Goal: Task Accomplishment & Management: Use online tool/utility

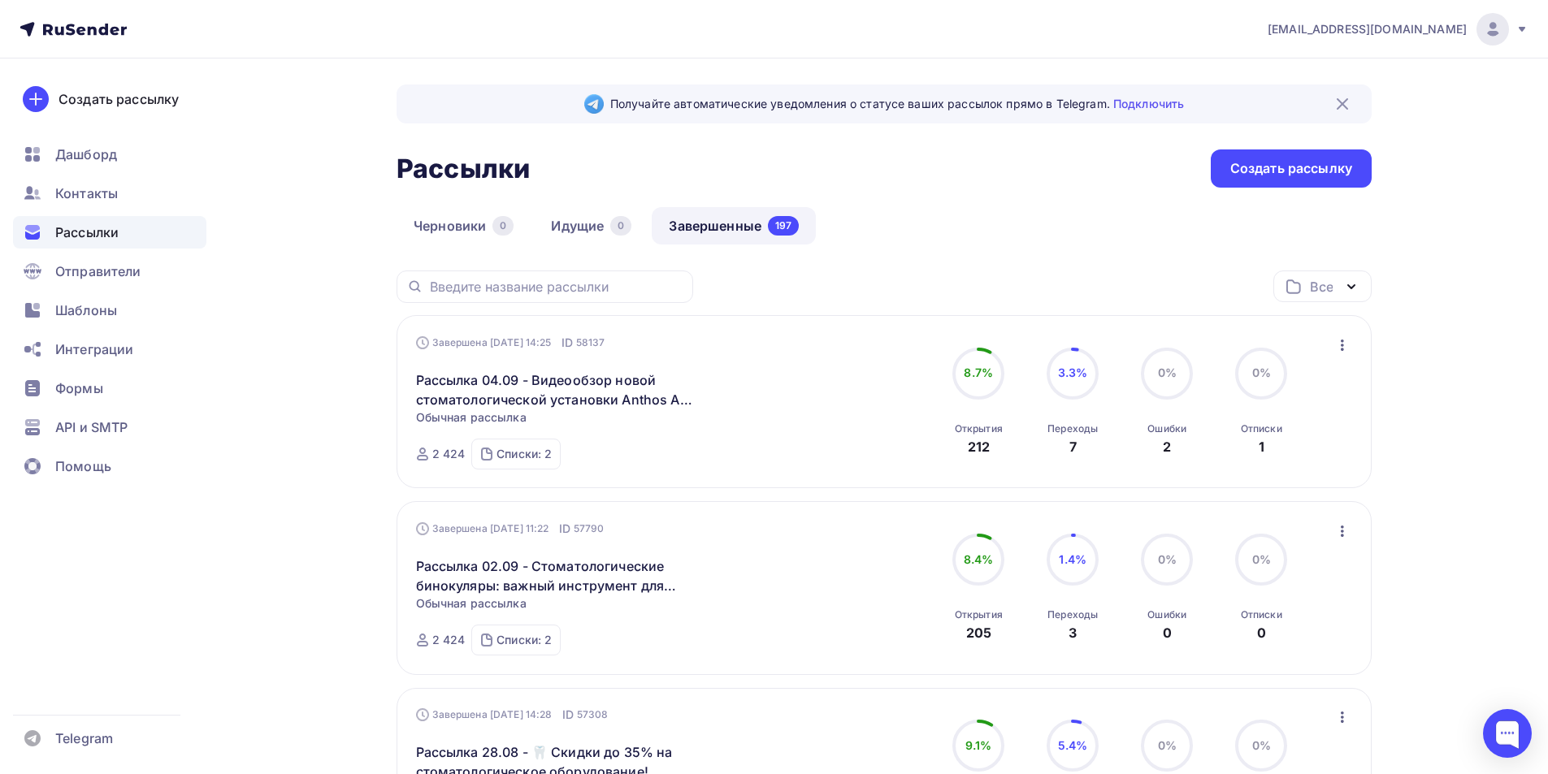
drag, startPoint x: 1490, startPoint y: 20, endPoint x: 1479, endPoint y: 59, distance: 40.6
click at [1489, 20] on img at bounding box center [1493, 30] width 20 height 20
click at [1351, 141] on link "Выйти" at bounding box center [1382, 148] width 273 height 33
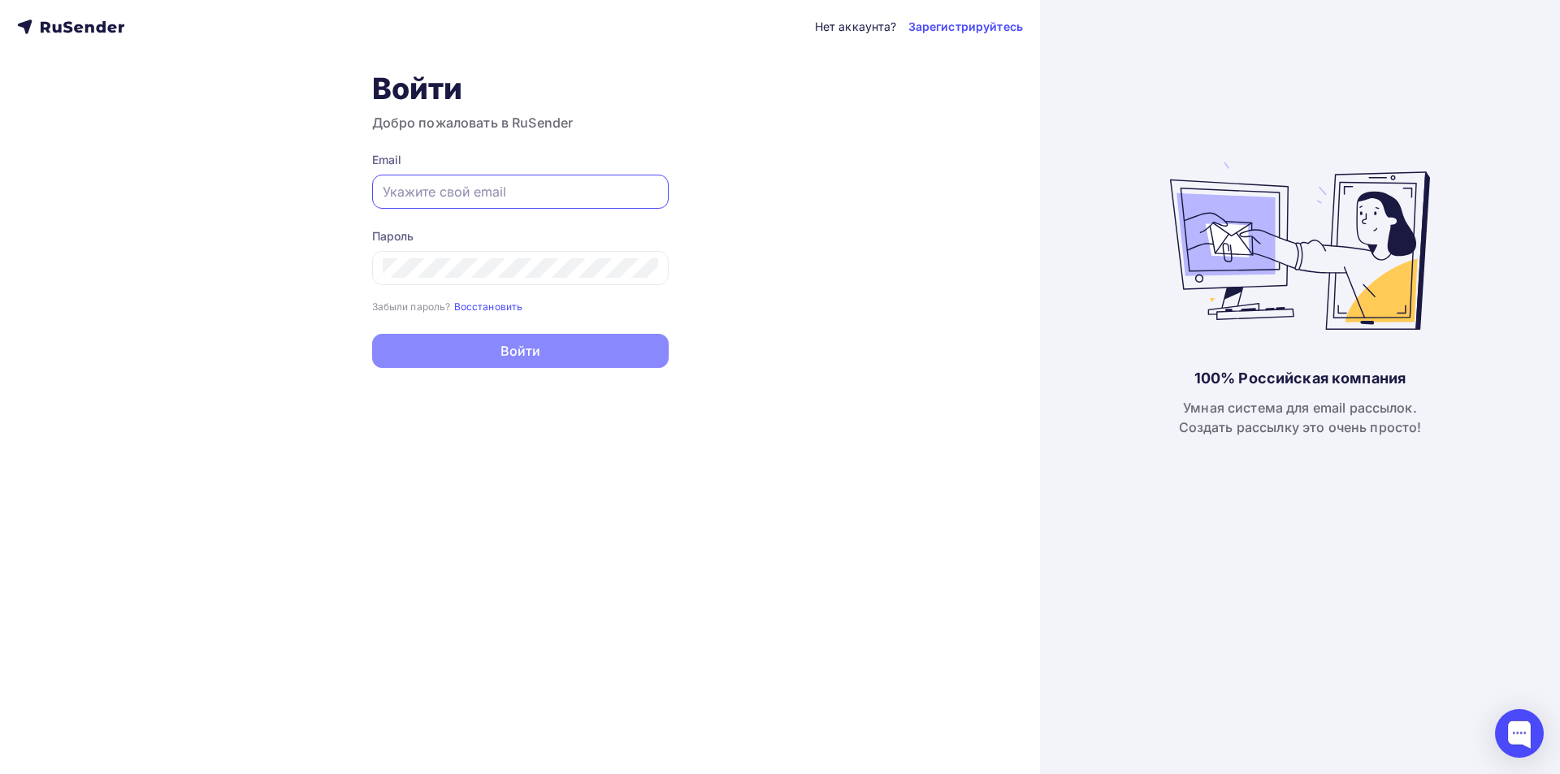
click at [509, 190] on input "text" at bounding box center [520, 192] width 275 height 20
type input "[EMAIL_ADDRESS][DOMAIN_NAME]"
click at [638, 265] on icon at bounding box center [642, 267] width 15 height 15
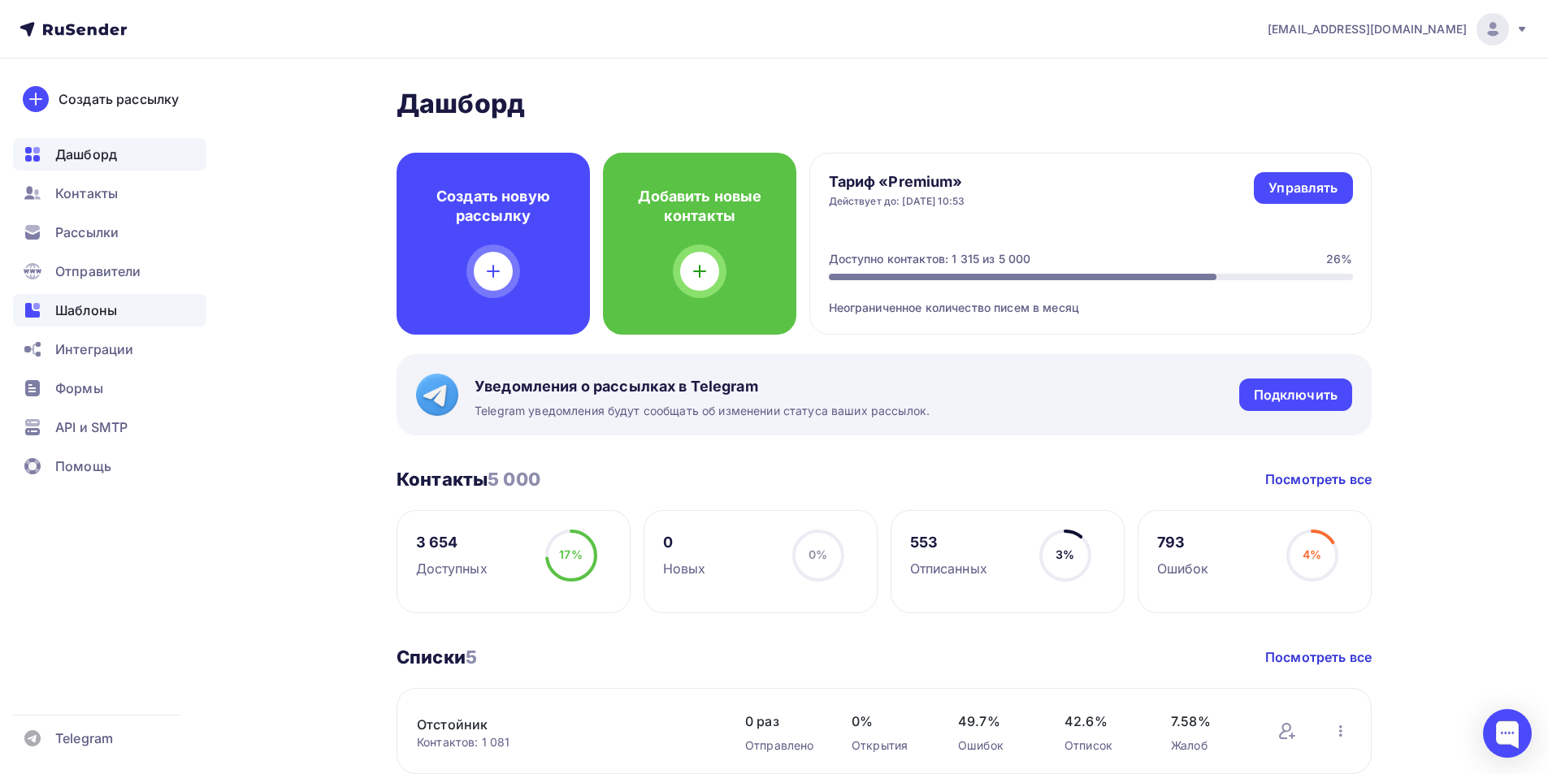
click at [86, 305] on span "Шаблоны" at bounding box center [86, 311] width 62 height 20
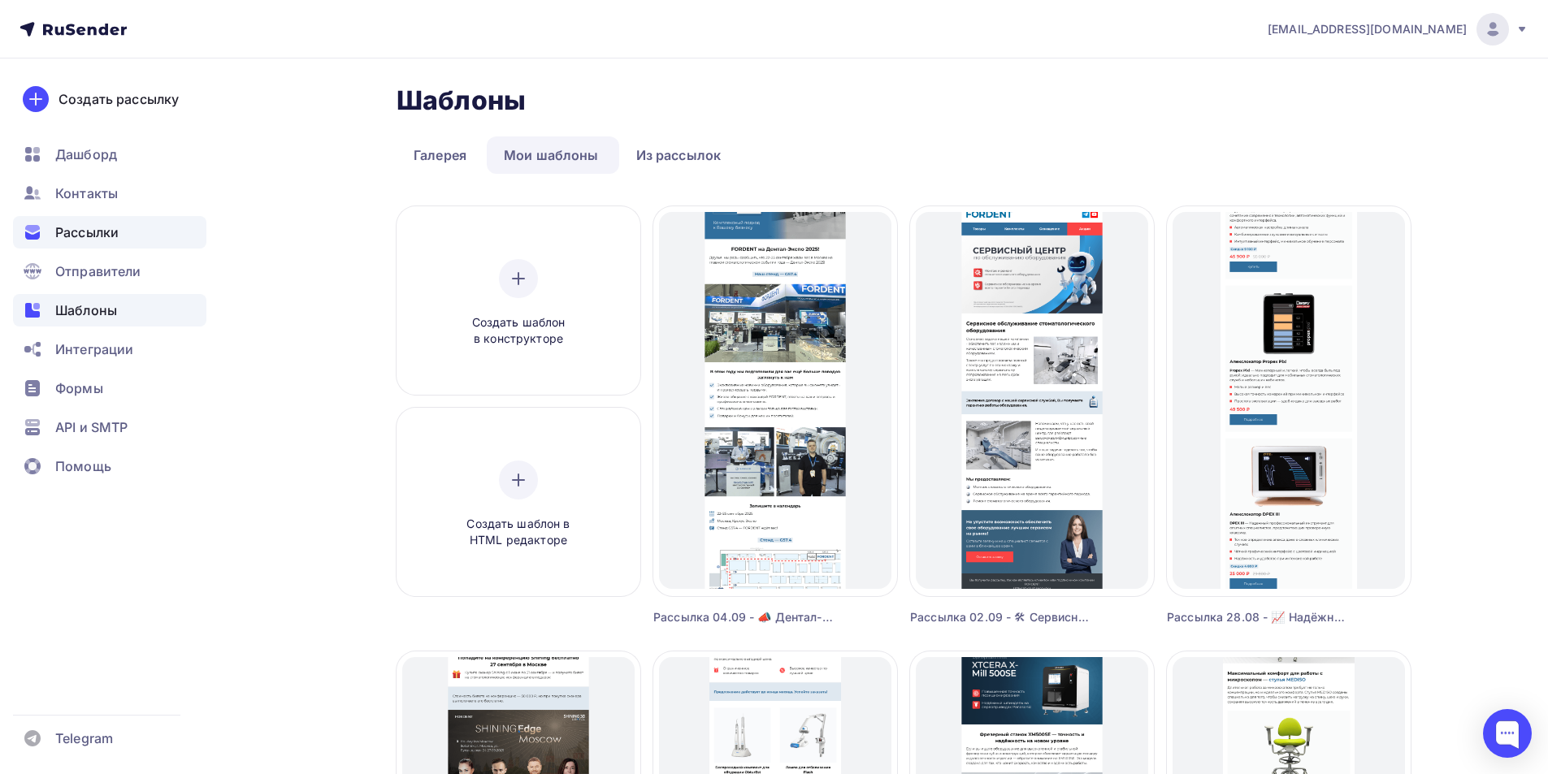
click at [85, 229] on span "Рассылки" at bounding box center [86, 233] width 63 height 20
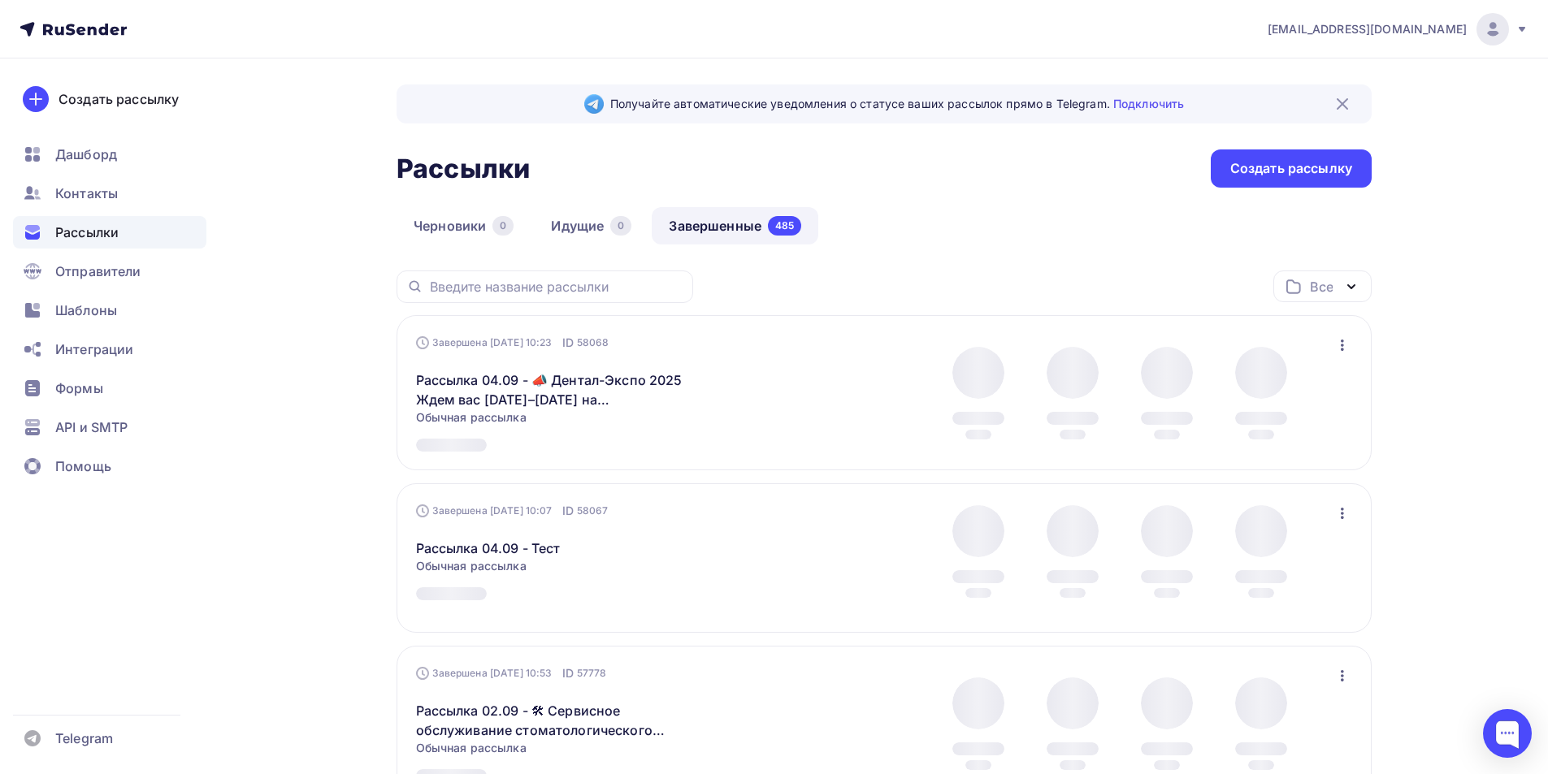
drag, startPoint x: 691, startPoint y: 222, endPoint x: 712, endPoint y: 335, distance: 114.9
click at [691, 221] on link "Завершенные 485" at bounding box center [735, 225] width 167 height 37
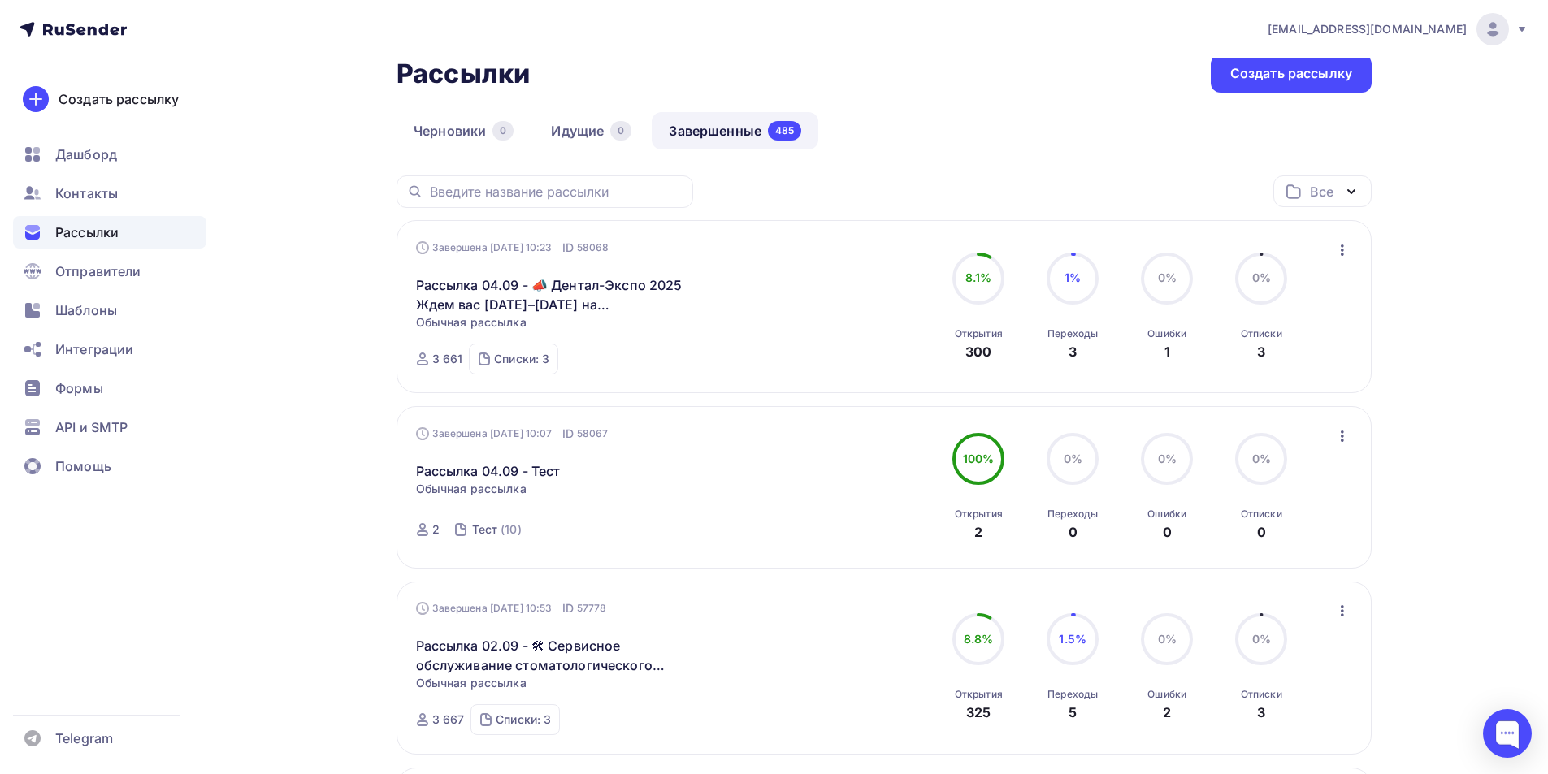
scroll to position [81, 0]
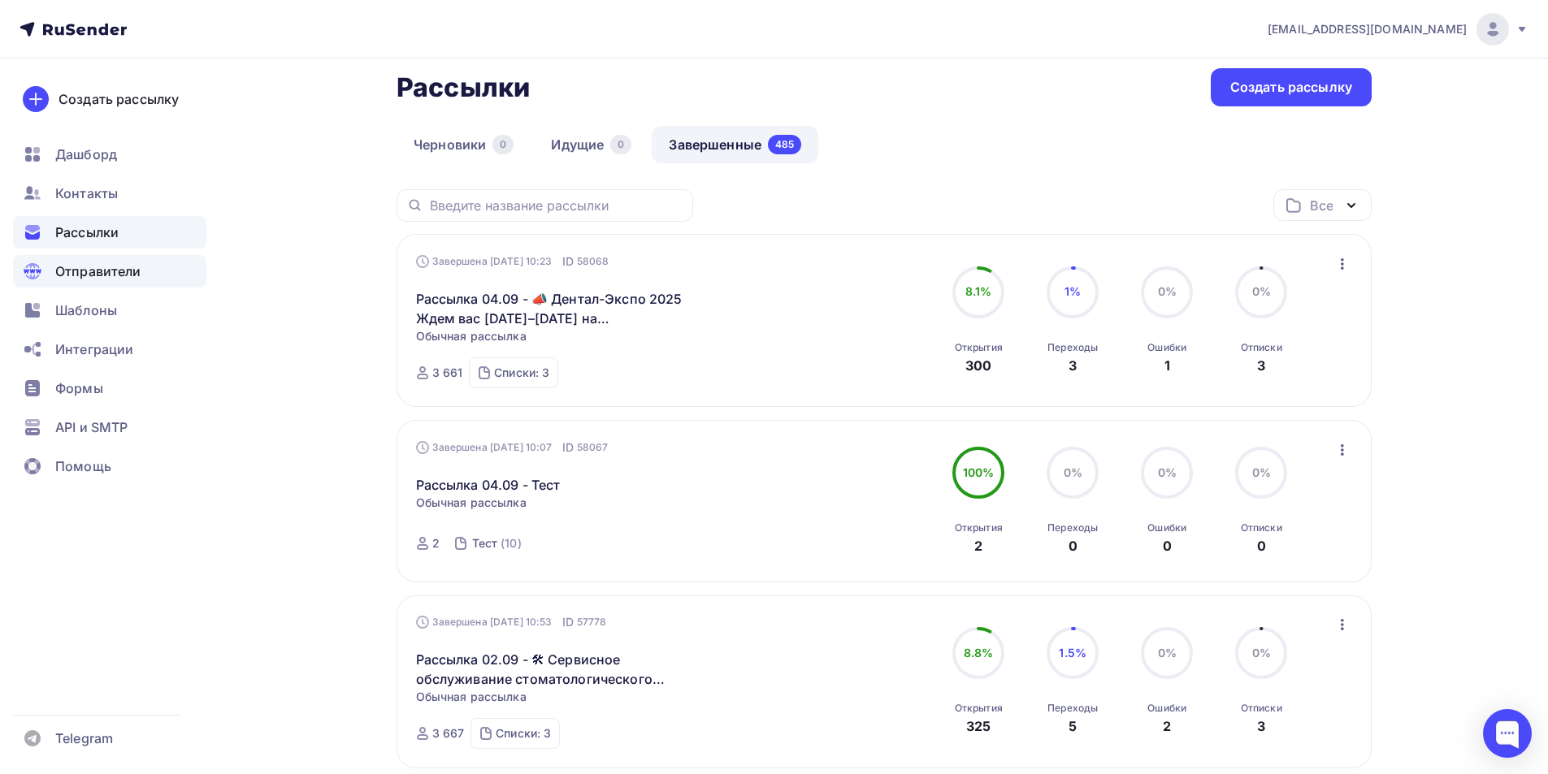
click at [67, 287] on div "Отправители" at bounding box center [109, 271] width 193 height 33
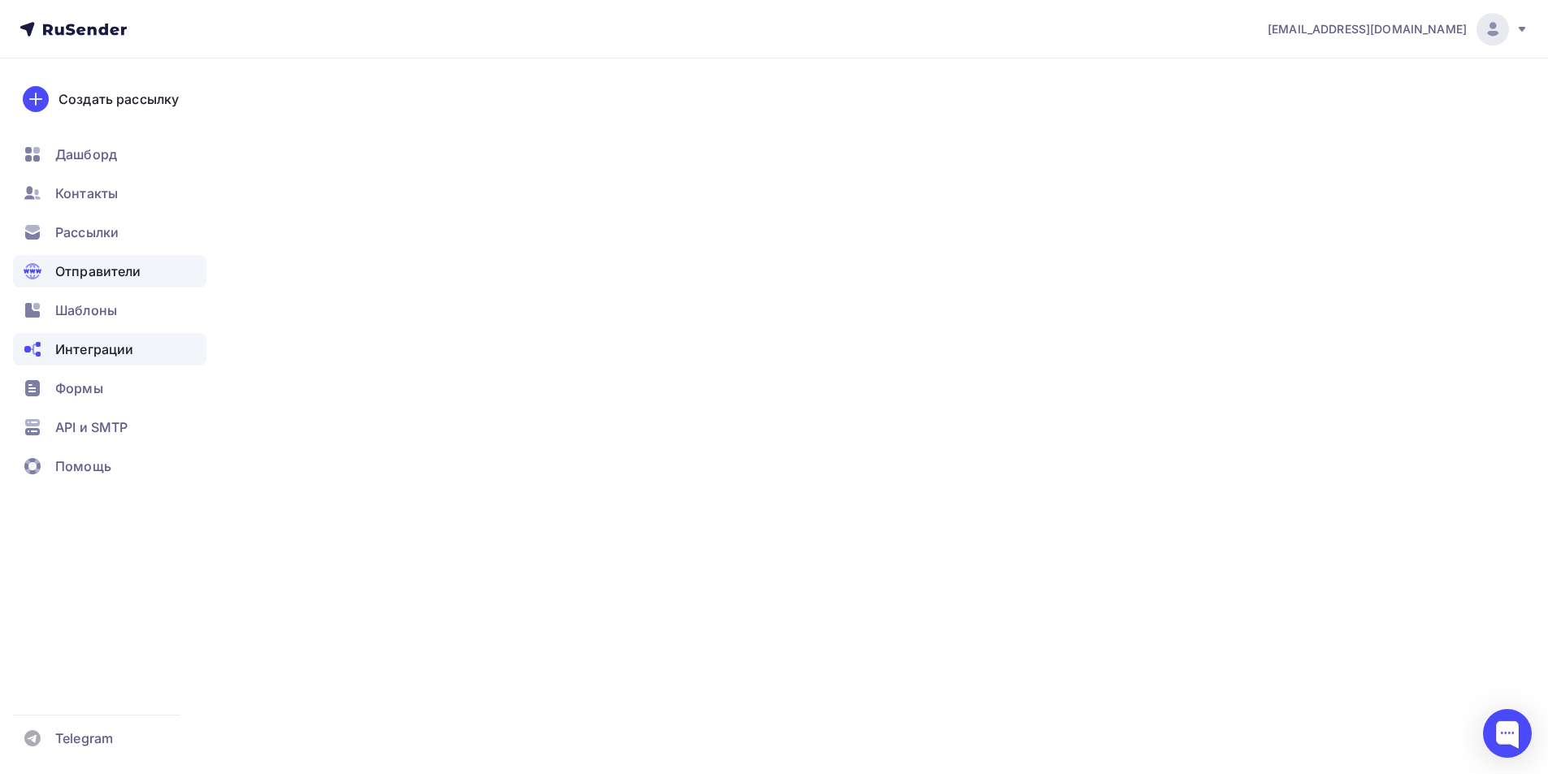
drag, startPoint x: 67, startPoint y: 307, endPoint x: 65, endPoint y: 334, distance: 26.9
click at [67, 307] on span "Шаблоны" at bounding box center [86, 311] width 62 height 20
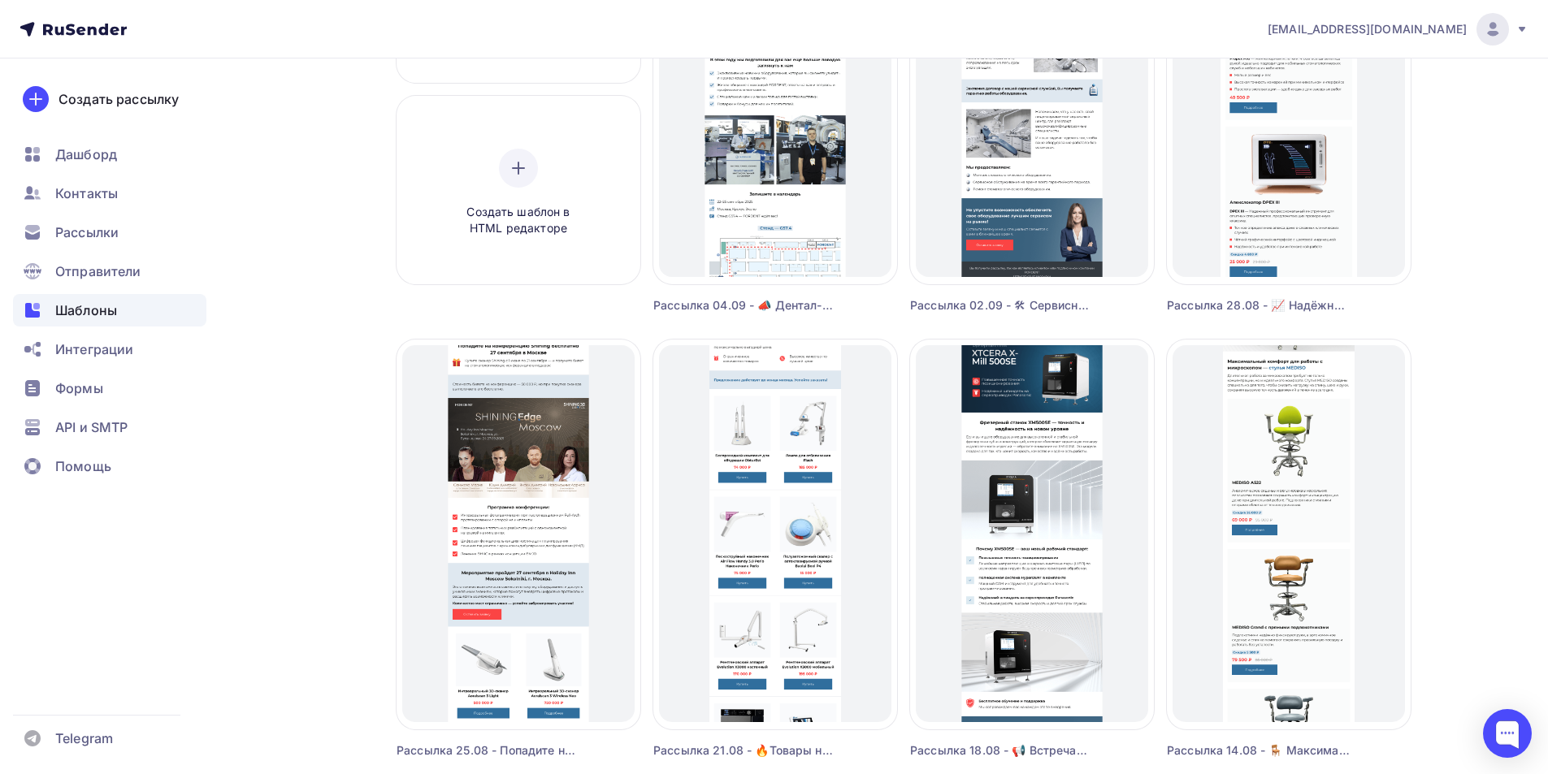
scroll to position [325, 0]
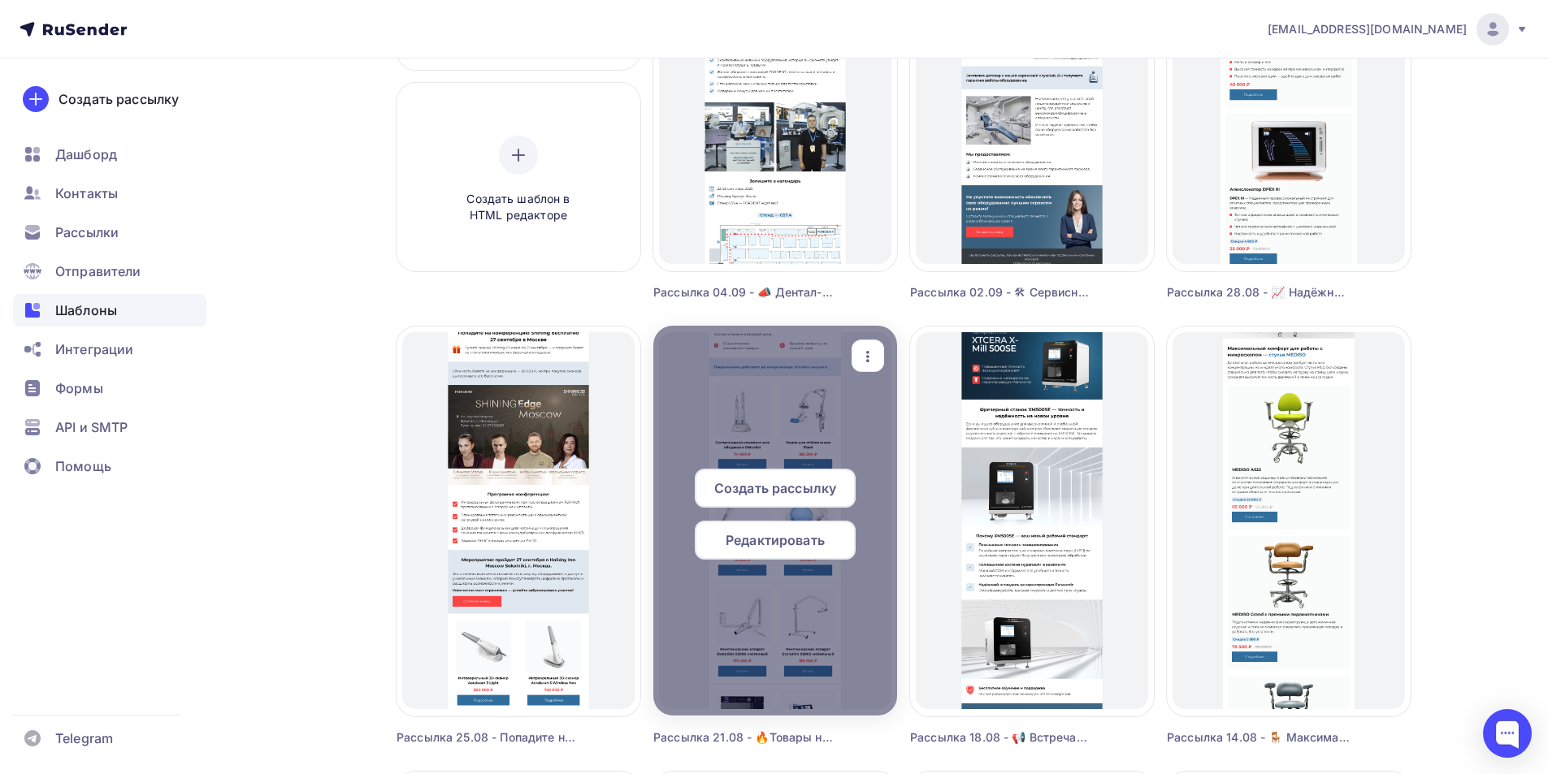
click at [785, 542] on span "Редактировать" at bounding box center [775, 541] width 99 height 20
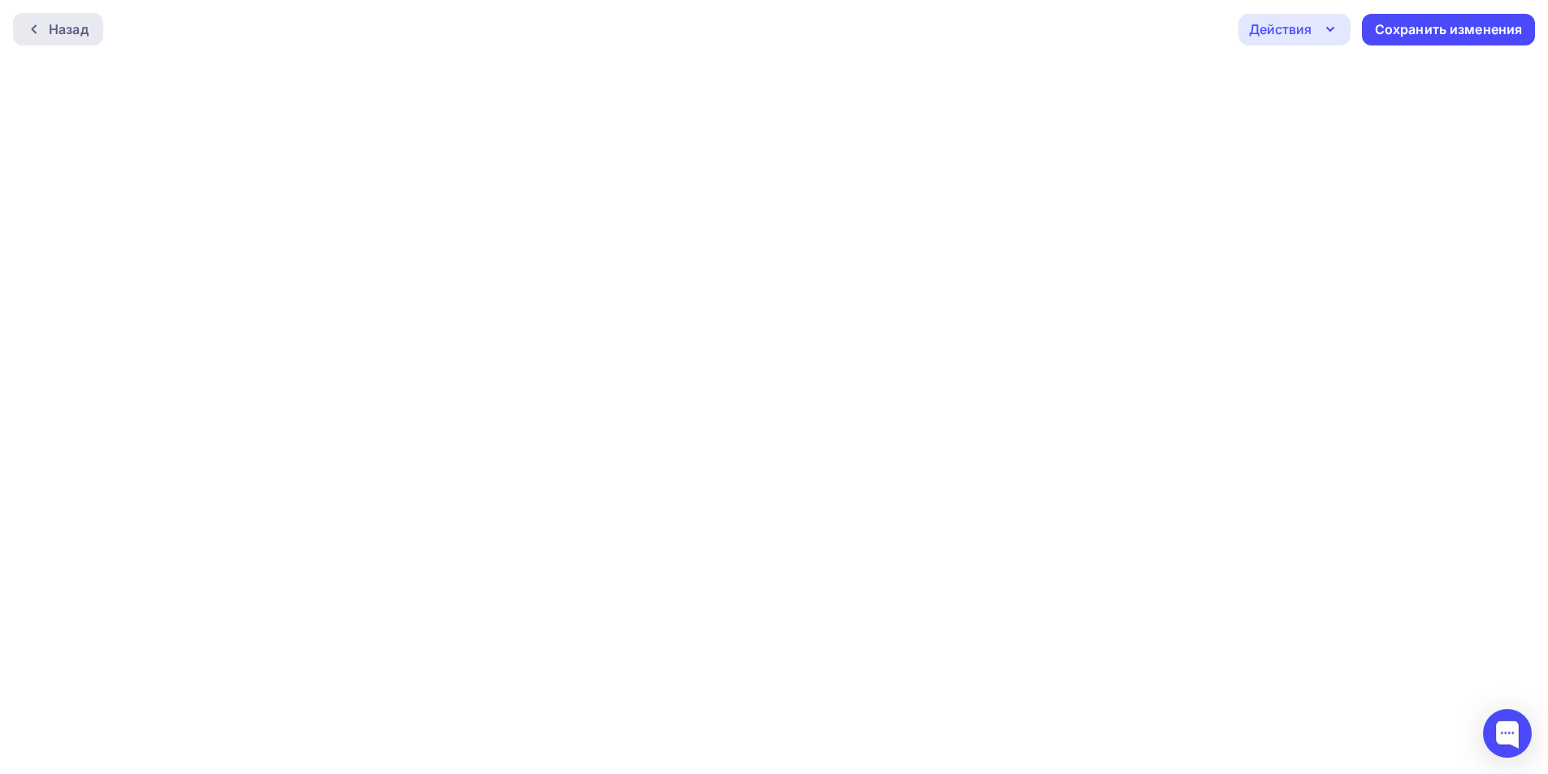
drag, startPoint x: 57, startPoint y: 25, endPoint x: 67, endPoint y: 20, distance: 11.3
click at [67, 20] on div "Назад" at bounding box center [69, 30] width 40 height 20
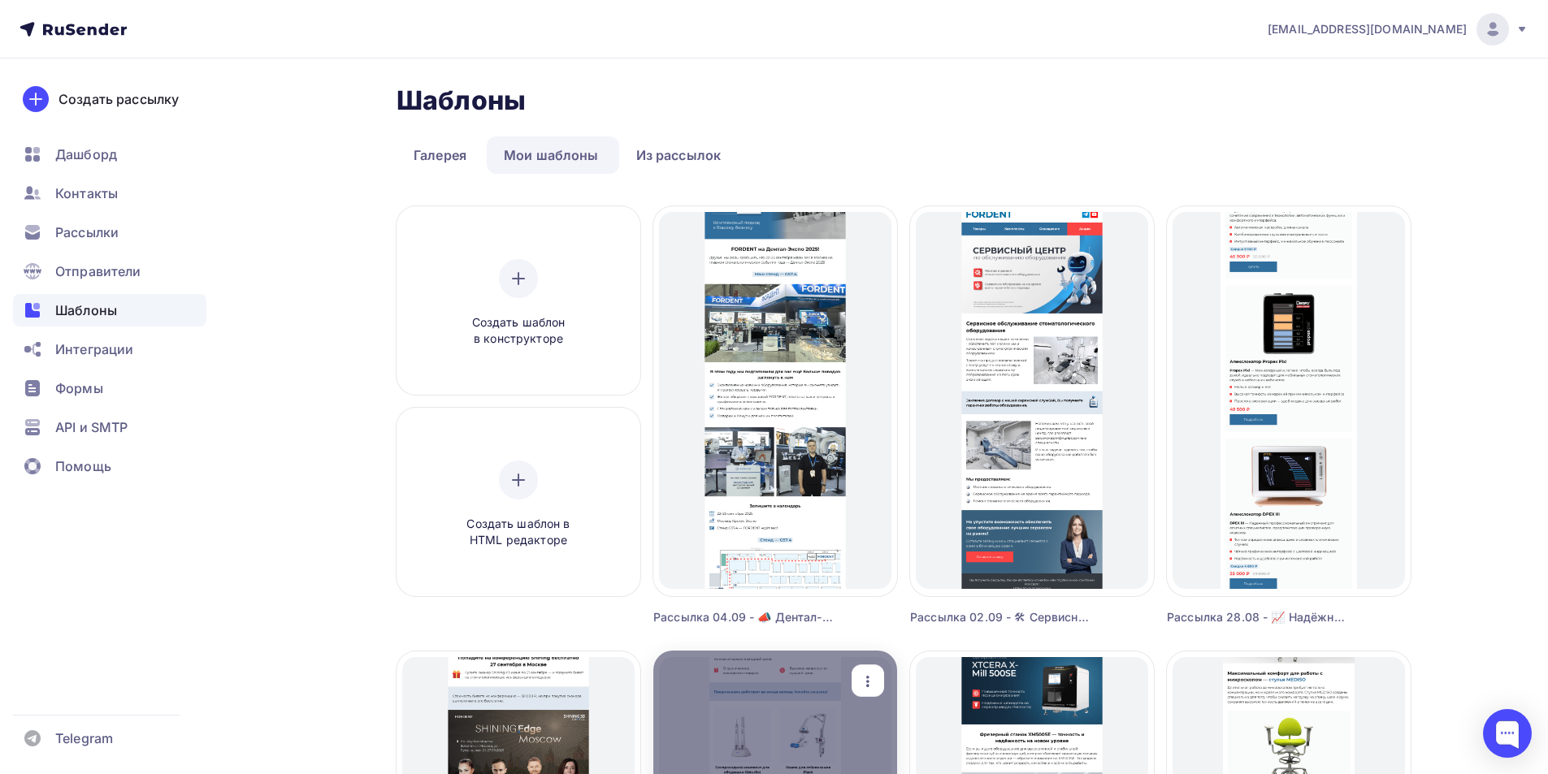
scroll to position [244, 0]
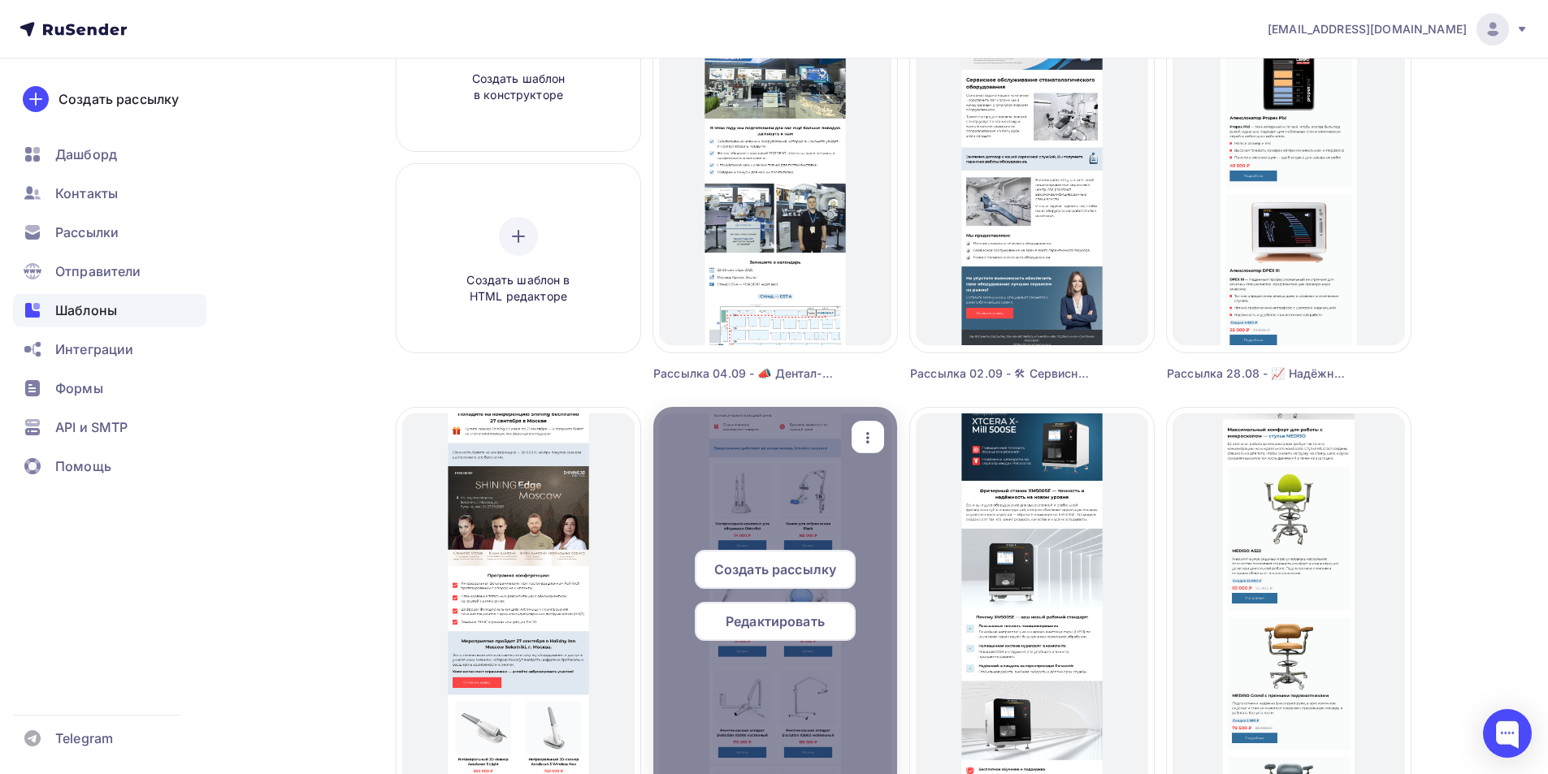
click at [865, 433] on icon "button" at bounding box center [868, 438] width 20 height 20
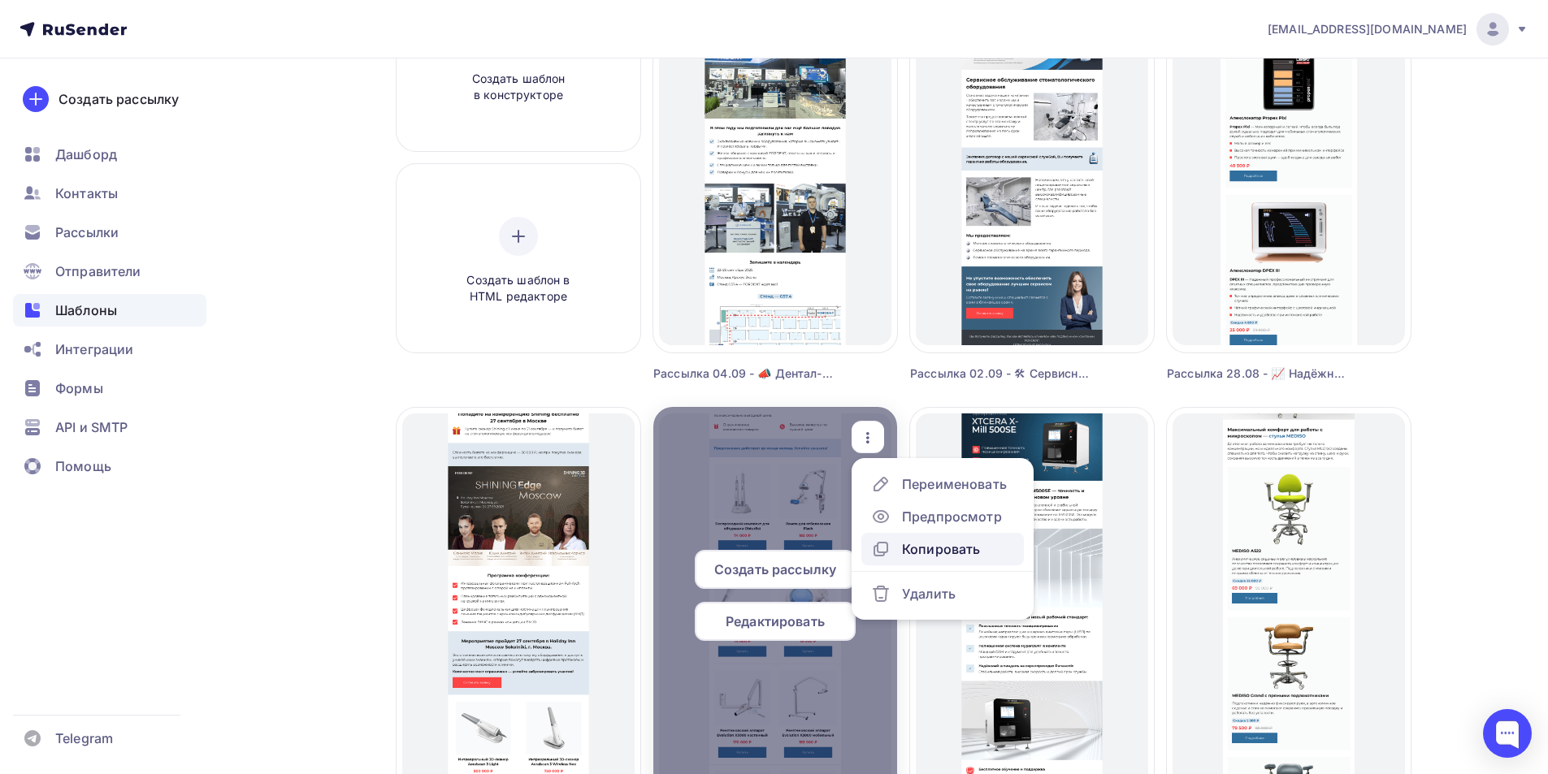
click at [914, 543] on div "Копировать" at bounding box center [941, 550] width 78 height 20
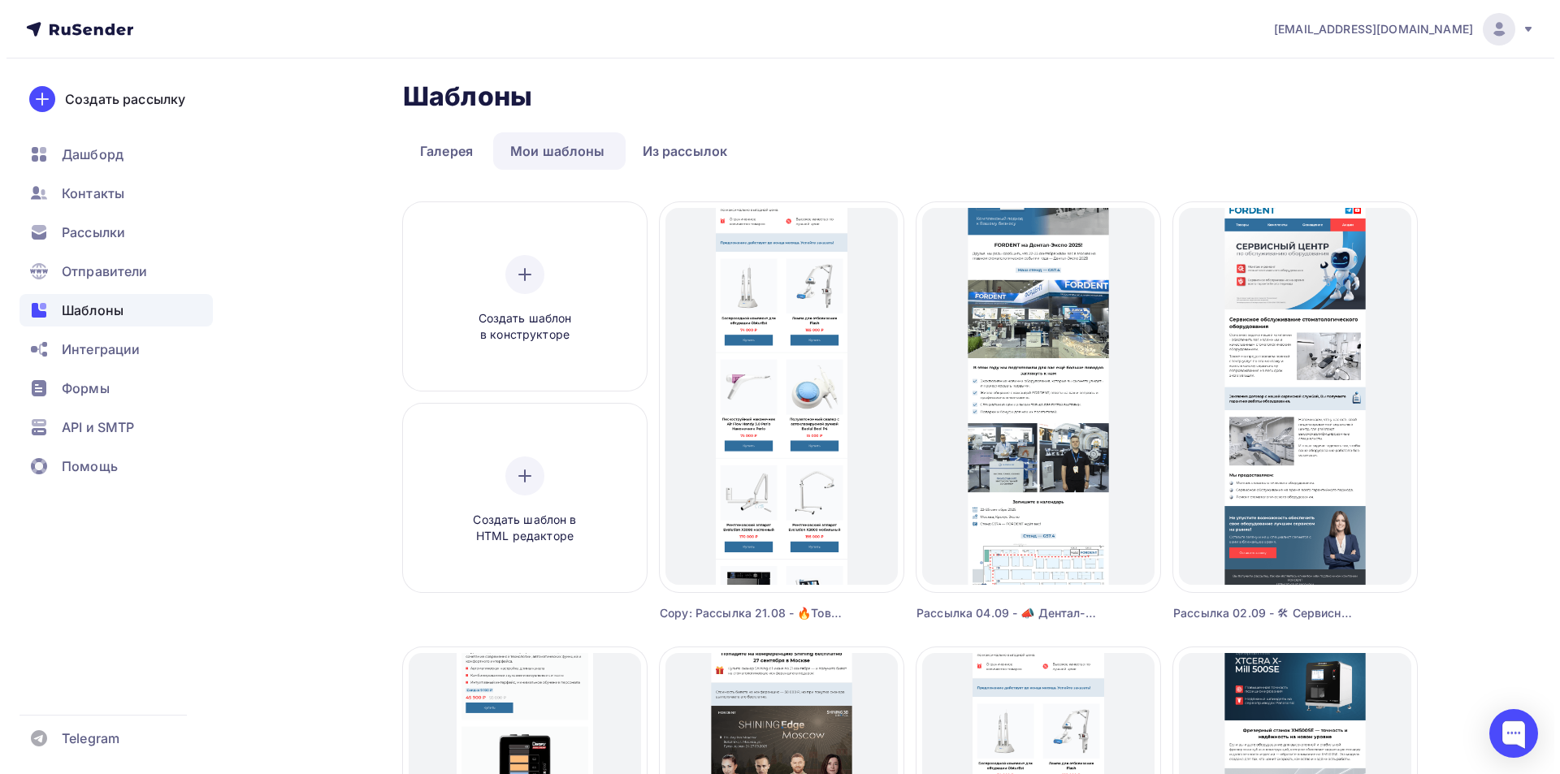
scroll to position [0, 0]
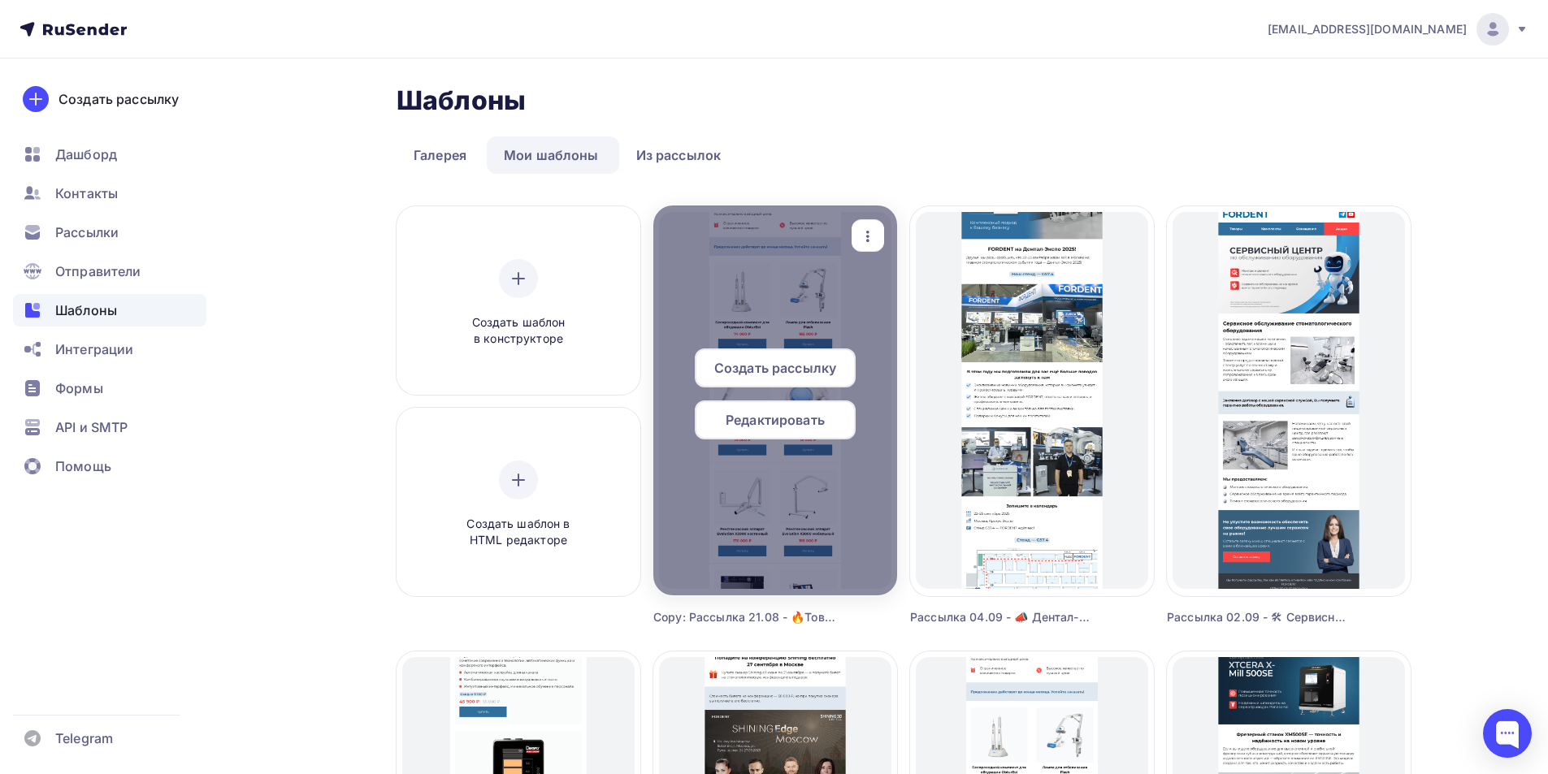
drag, startPoint x: 858, startPoint y: 243, endPoint x: 859, endPoint y: 228, distance: 14.7
click at [859, 231] on icon "button" at bounding box center [868, 237] width 20 height 20
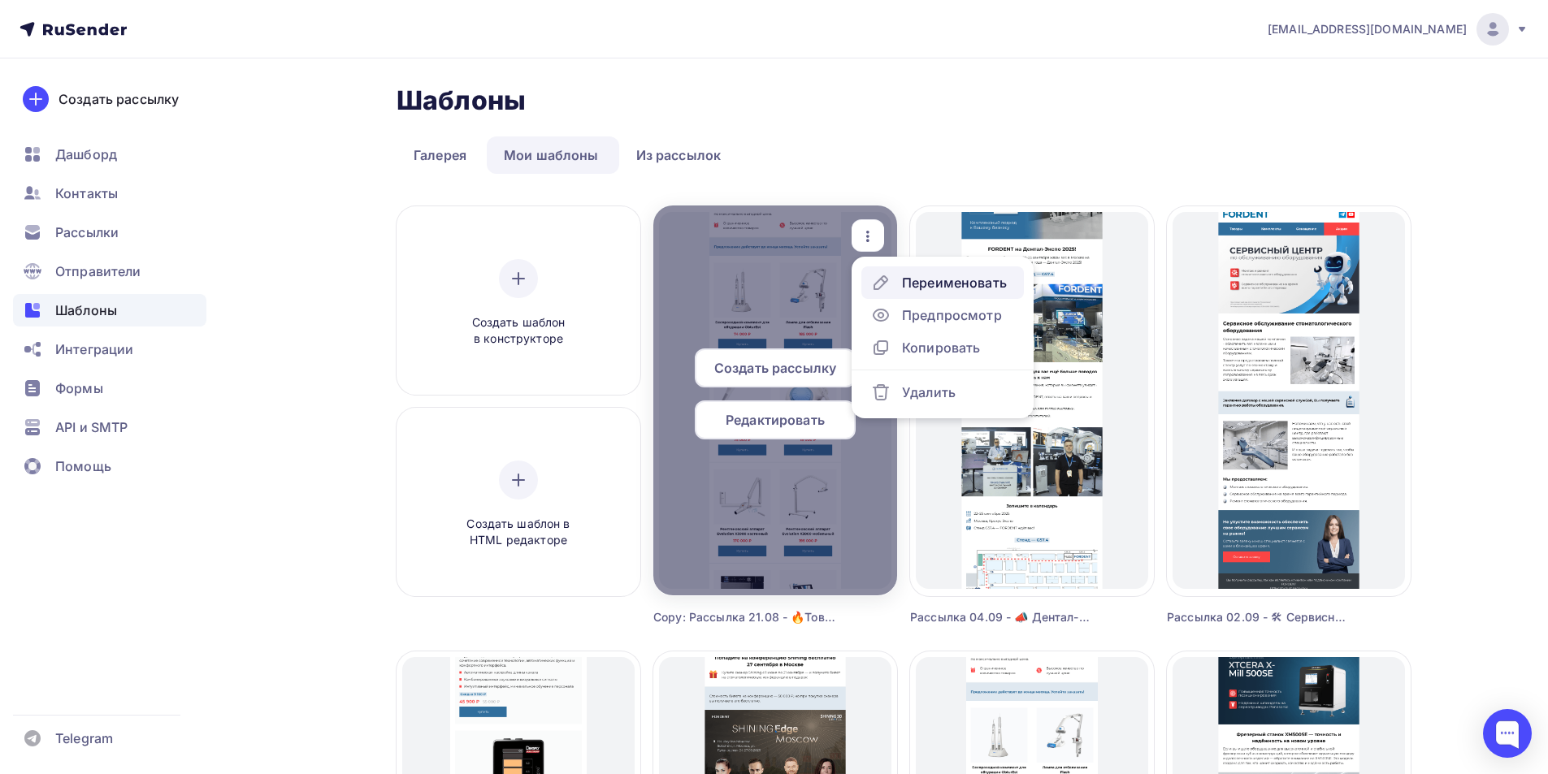
click at [899, 281] on div "Переименовать" at bounding box center [939, 283] width 136 height 20
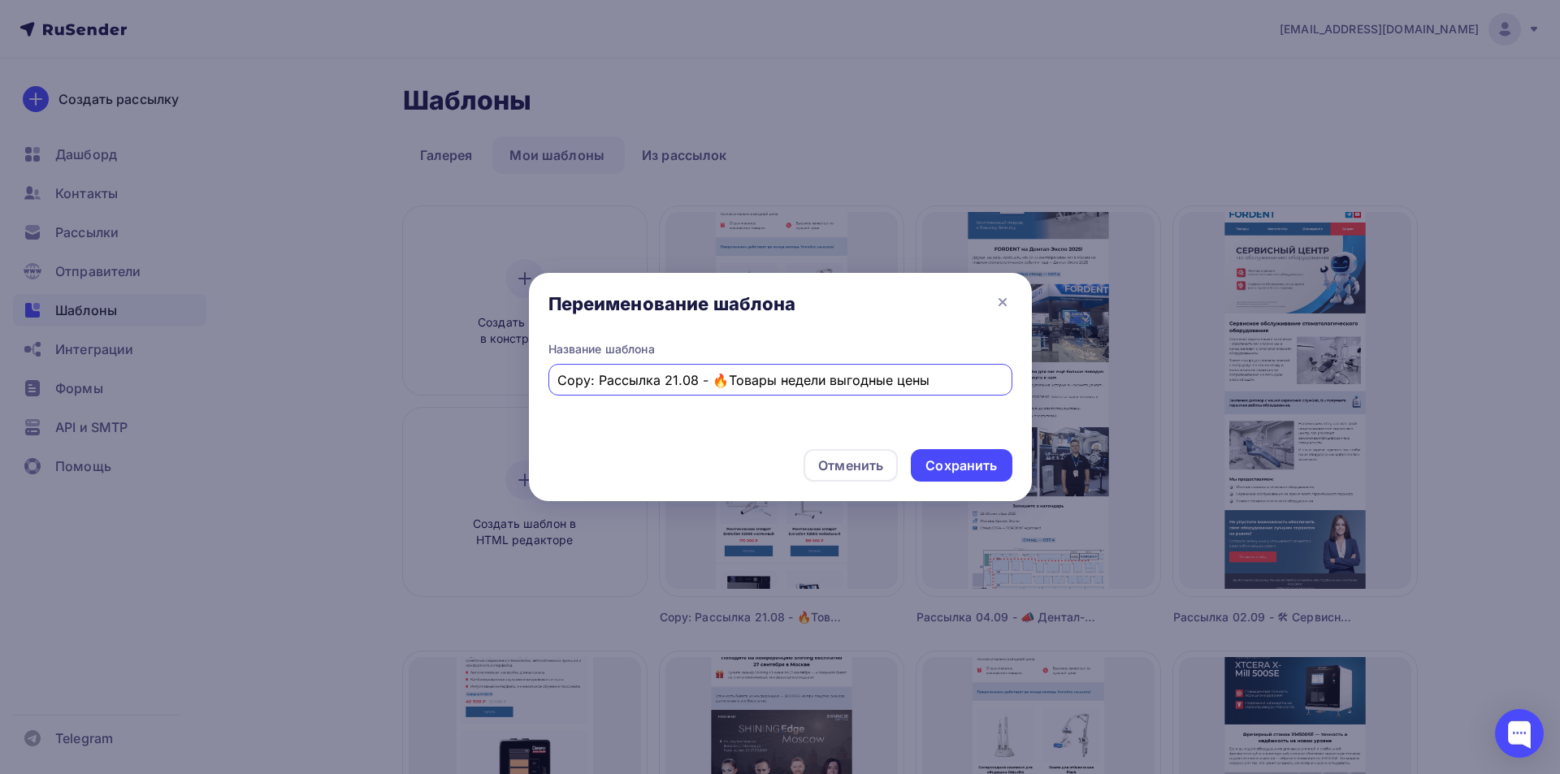
drag, startPoint x: 583, startPoint y: 387, endPoint x: 476, endPoint y: 361, distance: 109.6
click at [476, 378] on div "Переименование шаблона Название шаблона Copy: Рассылка 21.08 - 🔥Товары недели в…" at bounding box center [780, 387] width 1560 height 774
drag, startPoint x: 682, startPoint y: 384, endPoint x: 978, endPoint y: 406, distance: 297.4
click at [986, 401] on div "Название шаблона Рассылка - 07.09 - 🔥Товары недели выгодные цены" at bounding box center [780, 388] width 503 height 95
paste input "с мойкой"
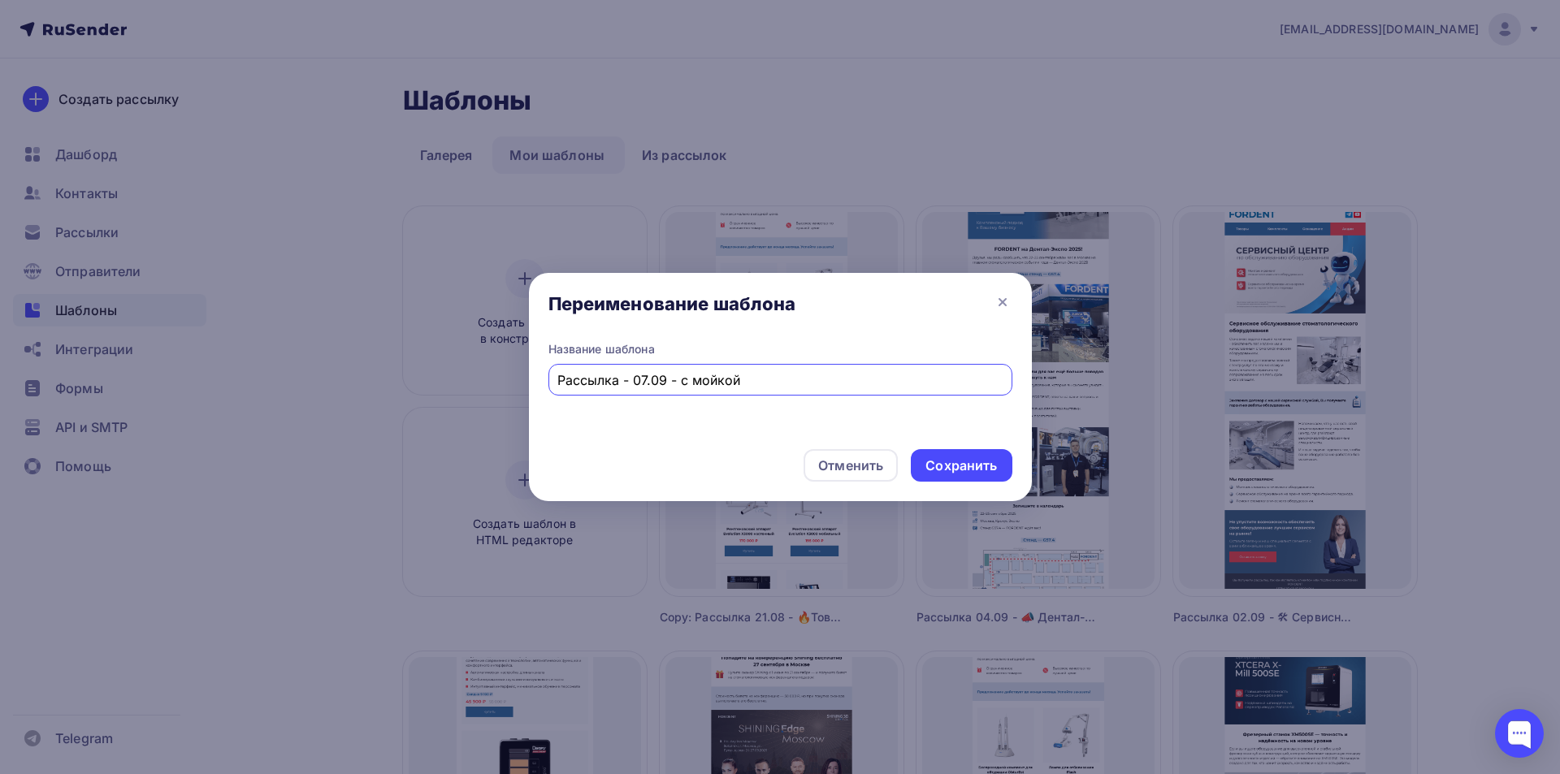
click at [684, 379] on input "Рассылка - 07.09 - с мойкой" at bounding box center [779, 381] width 445 height 20
drag, startPoint x: 680, startPoint y: 382, endPoint x: 821, endPoint y: 462, distance: 162.0
click at [813, 385] on input "Рассылка - 07.09 - с мойкой" at bounding box center [779, 381] width 445 height 20
paste input "📢 Товары недели выгодные цены на стоматологическое оборудование"
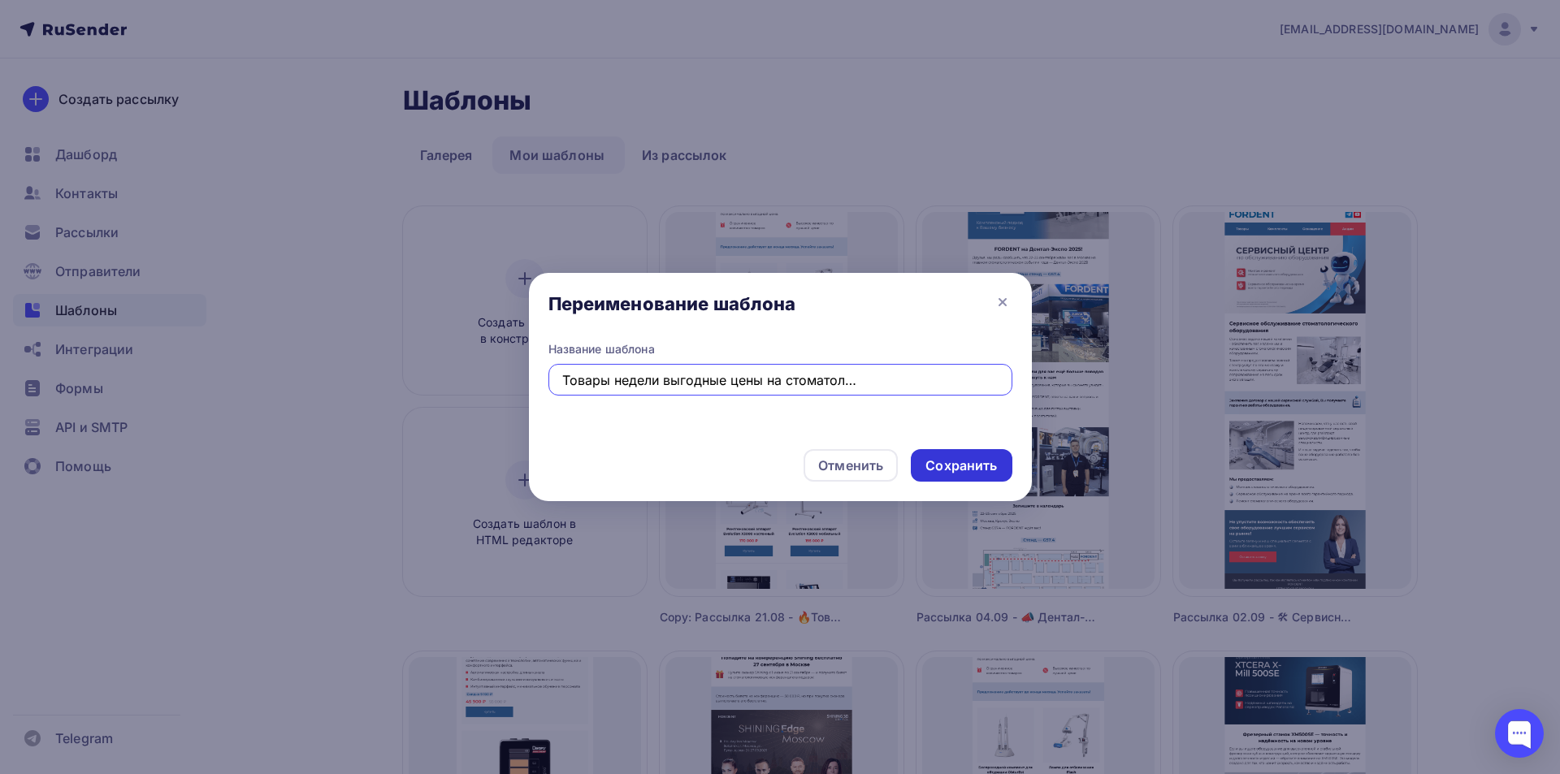
type input "Рассылка - 07.09 - 📢 Товары недели выгодные цены на стоматологическое оборудова…"
click at [966, 458] on div "Сохранить" at bounding box center [962, 466] width 72 height 19
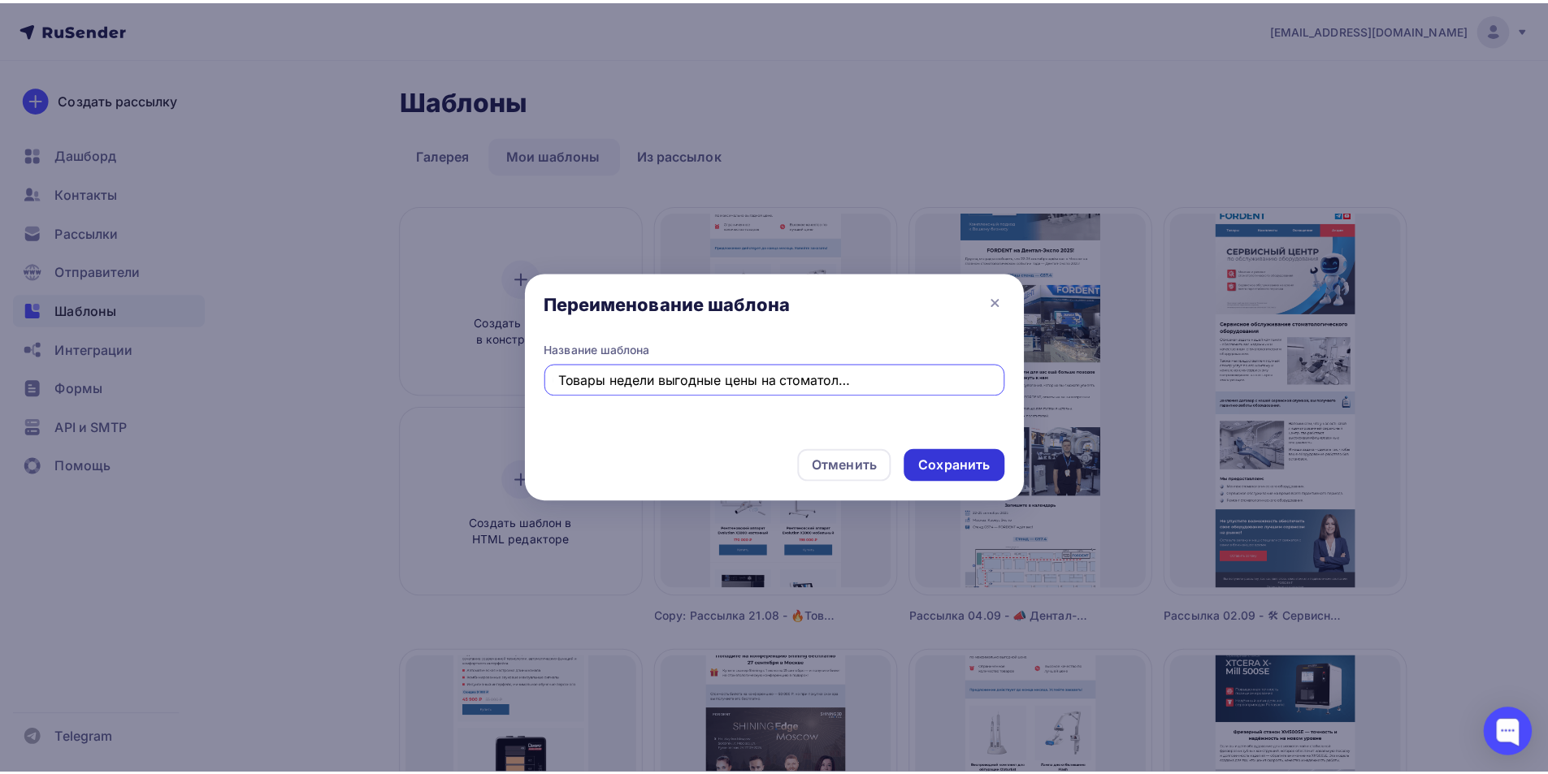
scroll to position [0, 0]
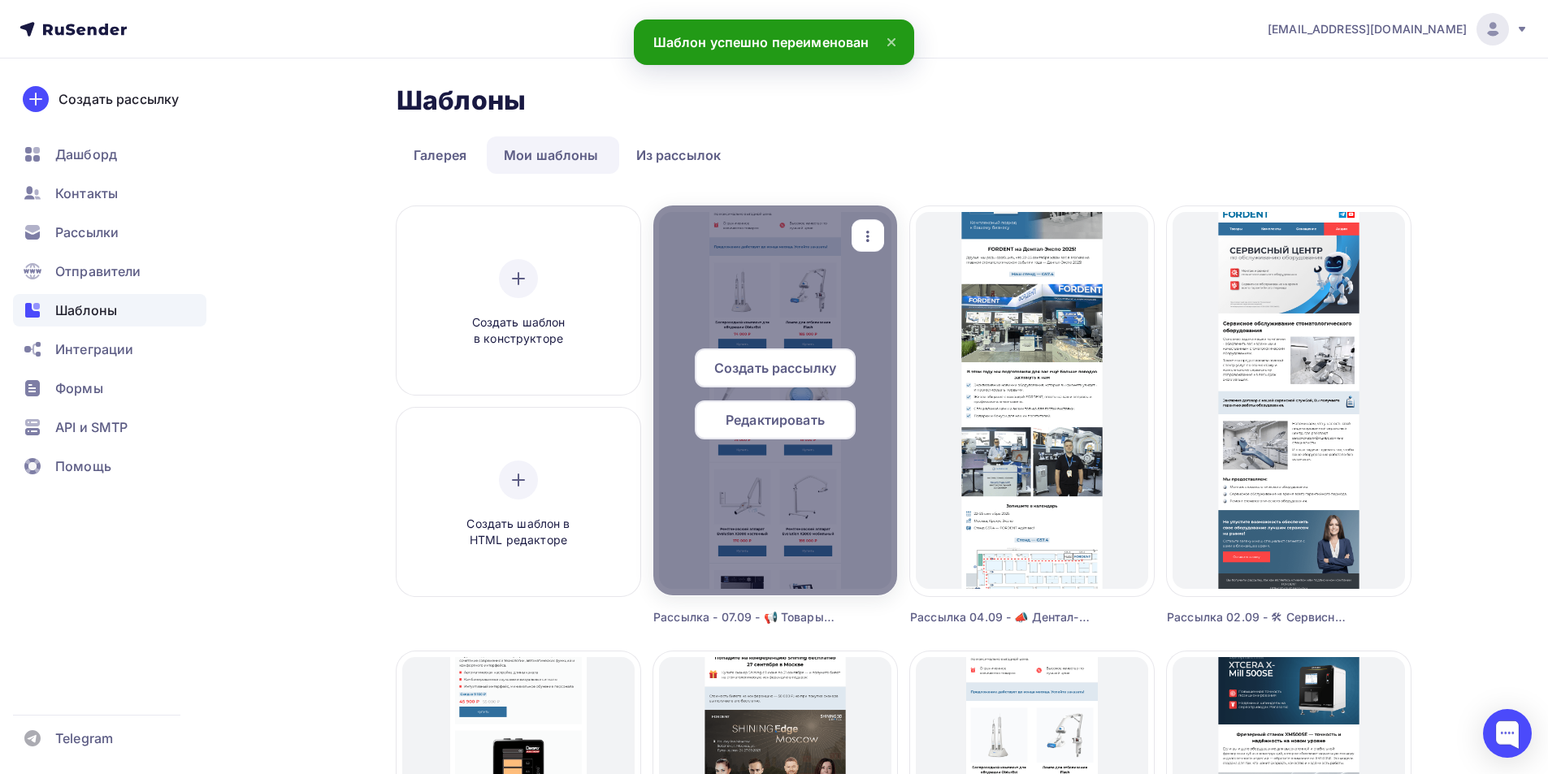
click at [781, 414] on span "Редактировать" at bounding box center [775, 420] width 99 height 20
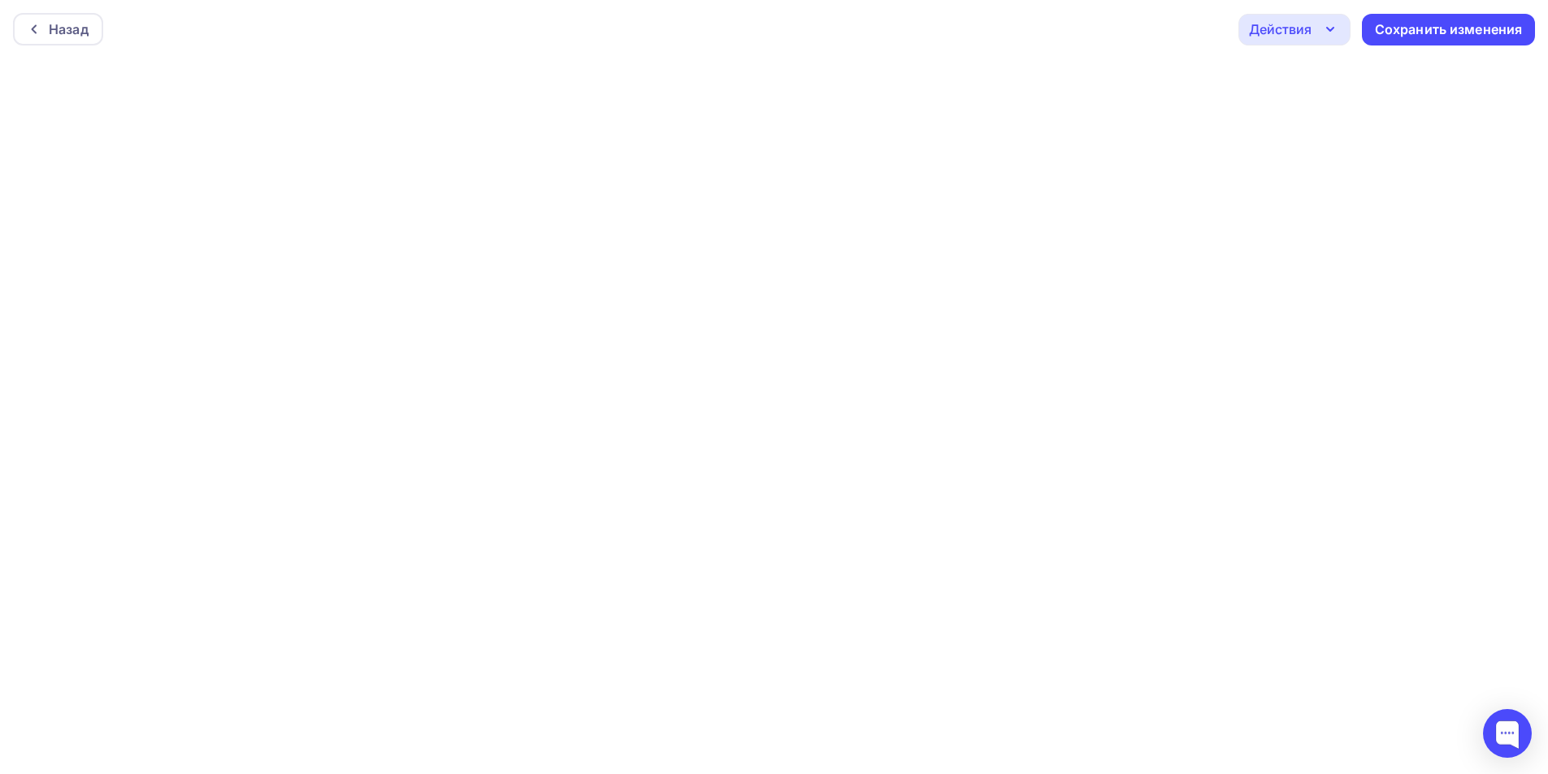
scroll to position [4, 0]
click at [1291, 26] on div "Действия" at bounding box center [1280, 25] width 63 height 20
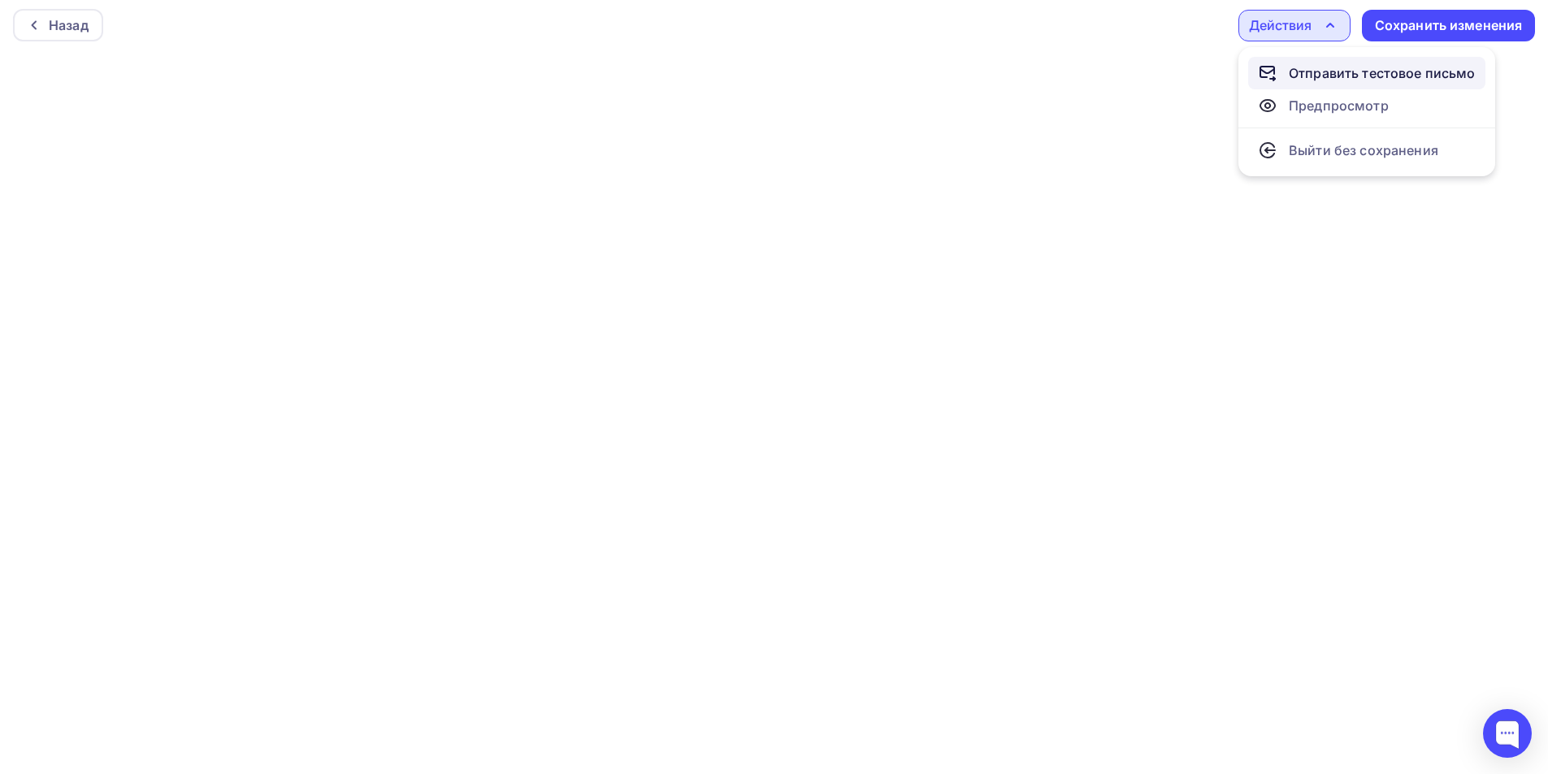
click at [1300, 75] on div "Отправить тестовое письмо" at bounding box center [1382, 73] width 187 height 20
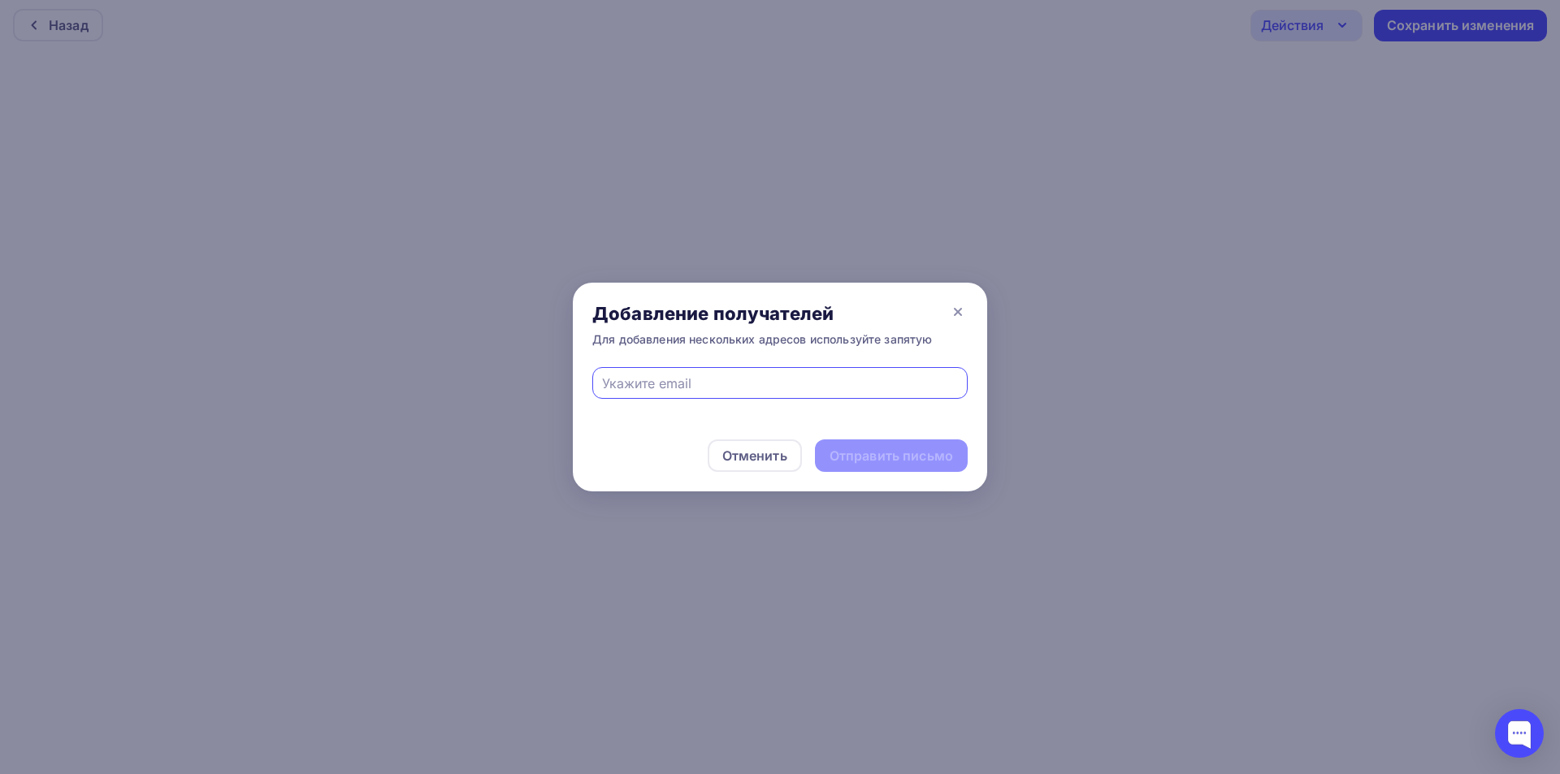
click at [675, 383] on input "text" at bounding box center [780, 384] width 357 height 20
type input "eskova.t.a@yandex.ru"
drag, startPoint x: 935, startPoint y: 457, endPoint x: 921, endPoint y: 461, distance: 15.2
click at [935, 458] on div "Отправить письмо" at bounding box center [892, 456] width 124 height 19
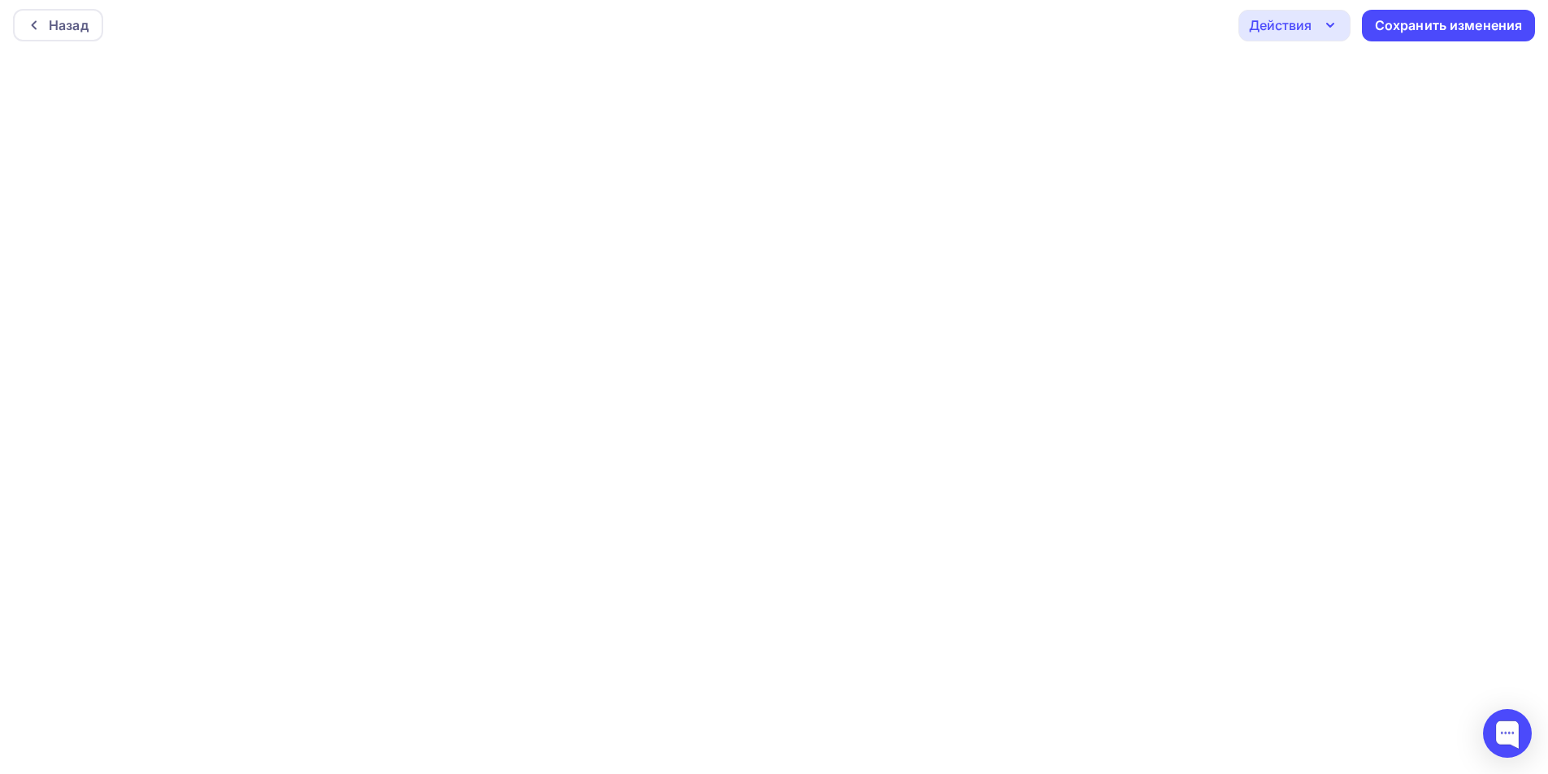
click at [1275, 24] on div "Действия" at bounding box center [1280, 25] width 63 height 20
click at [1308, 72] on div "Отправить тестовое письмо" at bounding box center [1382, 73] width 187 height 20
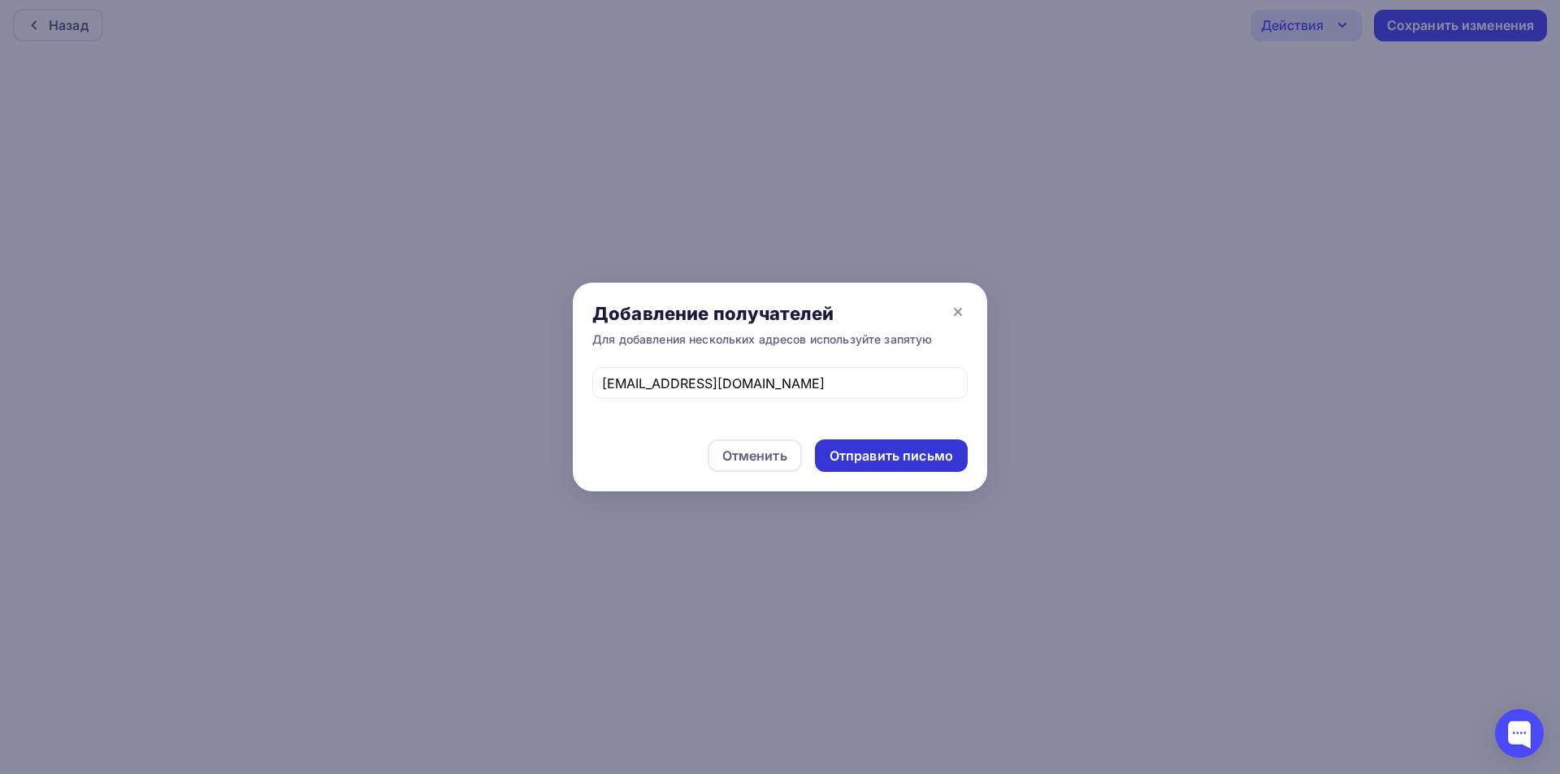
click at [890, 456] on div "Отправить письмо" at bounding box center [892, 456] width 124 height 19
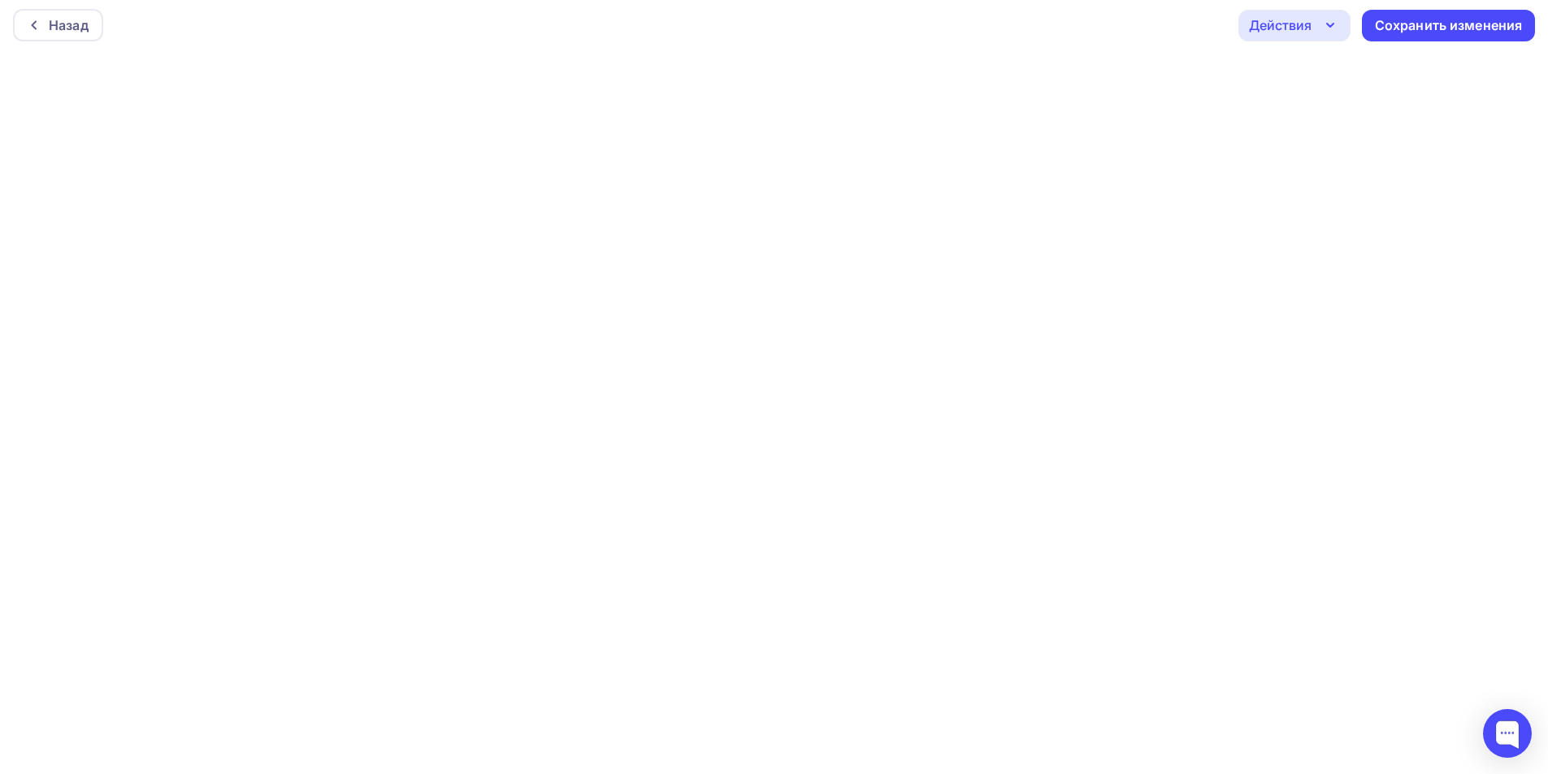
click at [1303, 26] on div "Действия" at bounding box center [1280, 25] width 63 height 20
click at [1320, 71] on div "Отправить тестовое письмо" at bounding box center [1382, 73] width 187 height 20
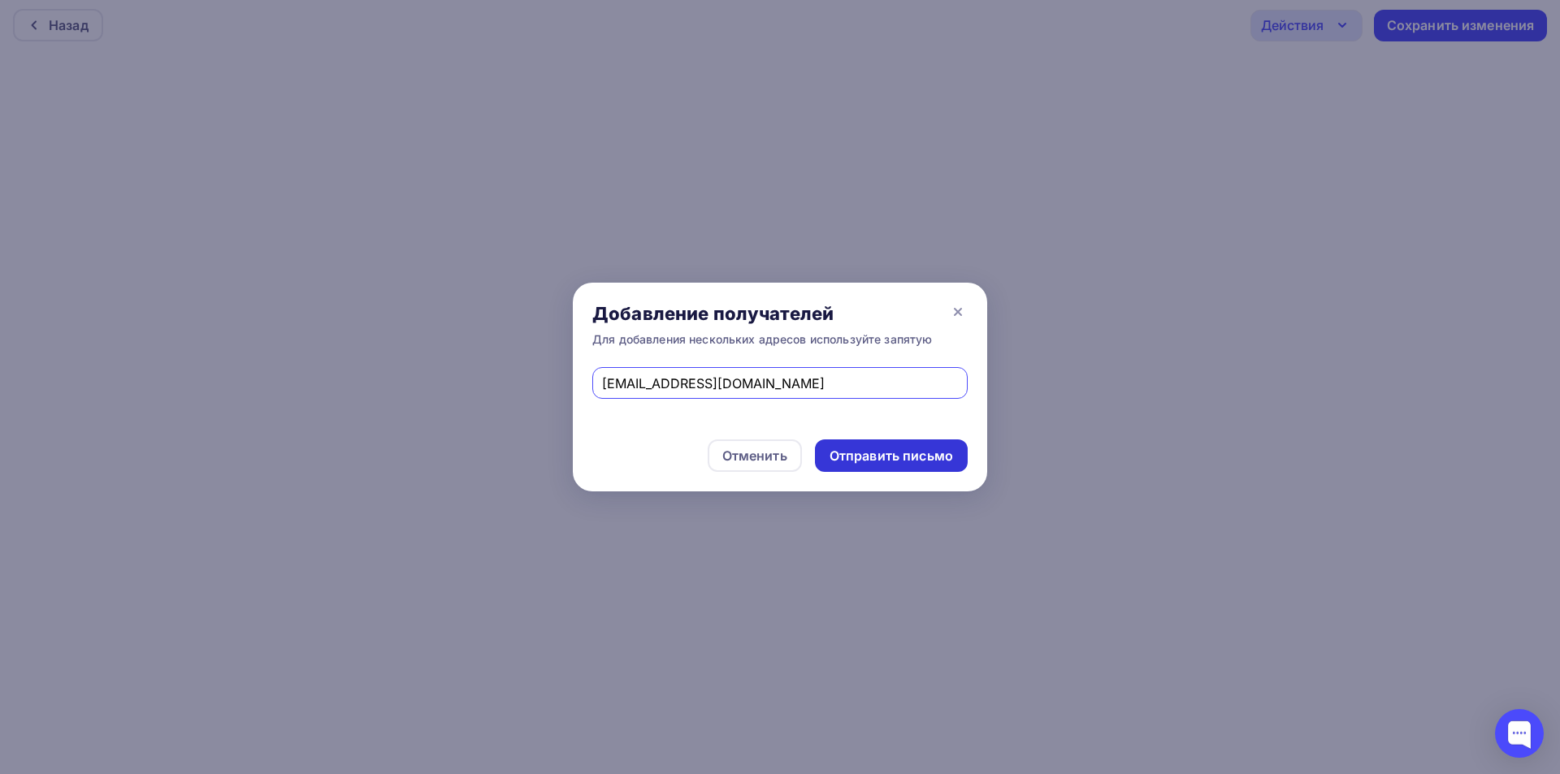
click at [887, 456] on div "Отправить письмо" at bounding box center [892, 456] width 124 height 19
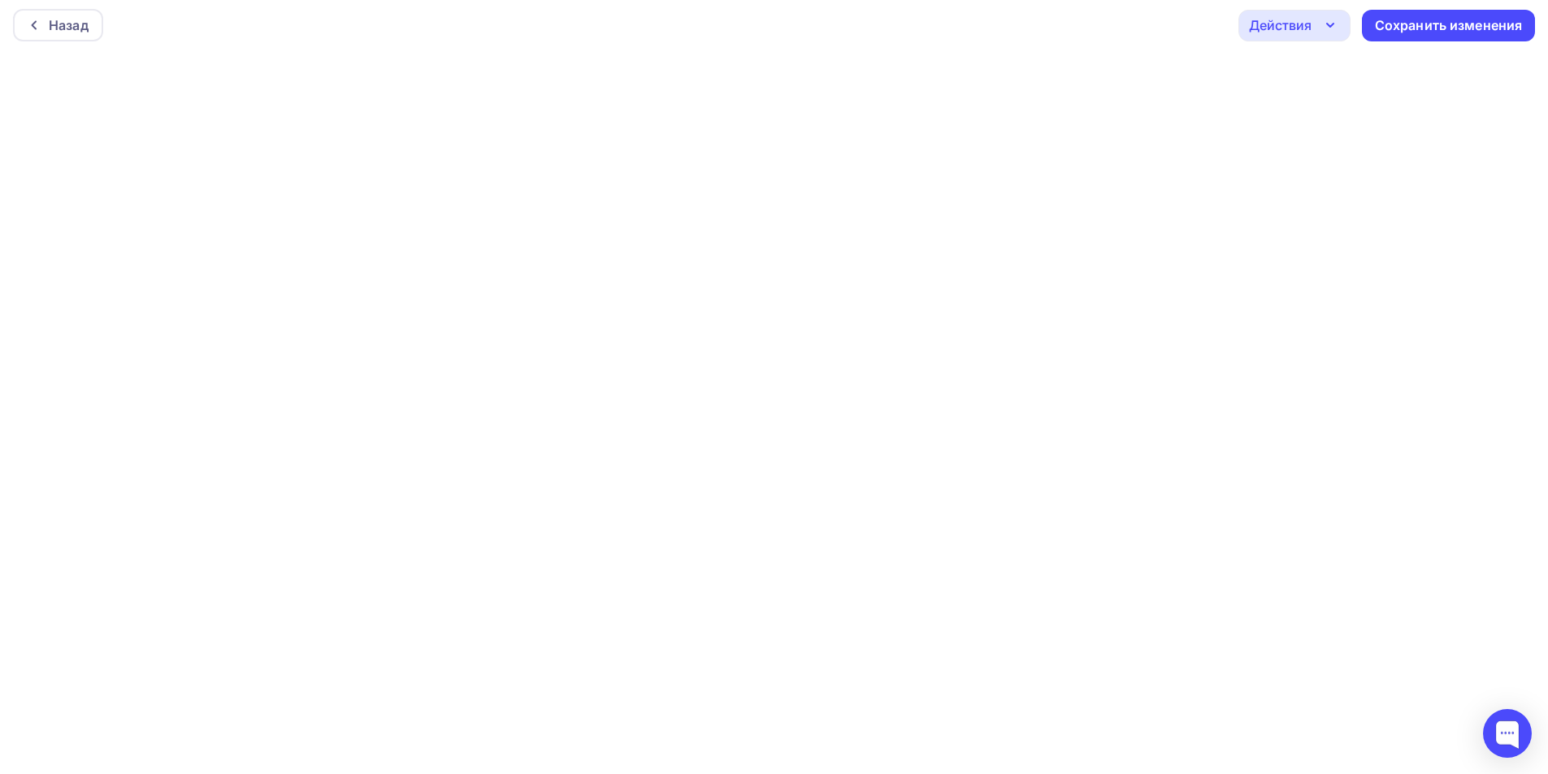
drag, startPoint x: 1294, startPoint y: 21, endPoint x: 1308, endPoint y: 55, distance: 37.1
click at [1293, 21] on div "Действия" at bounding box center [1280, 25] width 63 height 20
click at [1312, 72] on div "Отправить тестовое письмо" at bounding box center [1382, 73] width 187 height 20
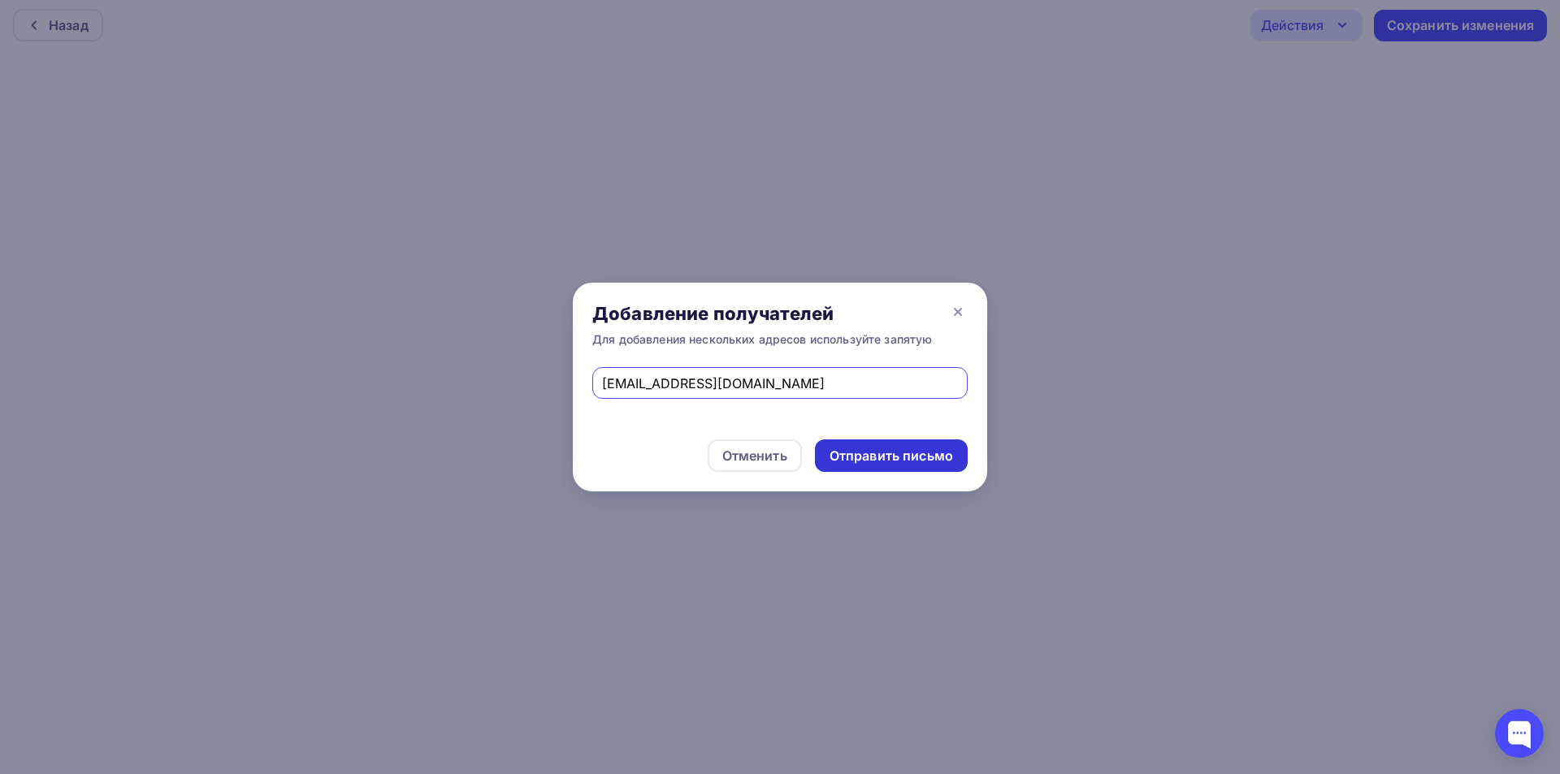
click at [897, 453] on div "Отправить письмо" at bounding box center [892, 456] width 124 height 19
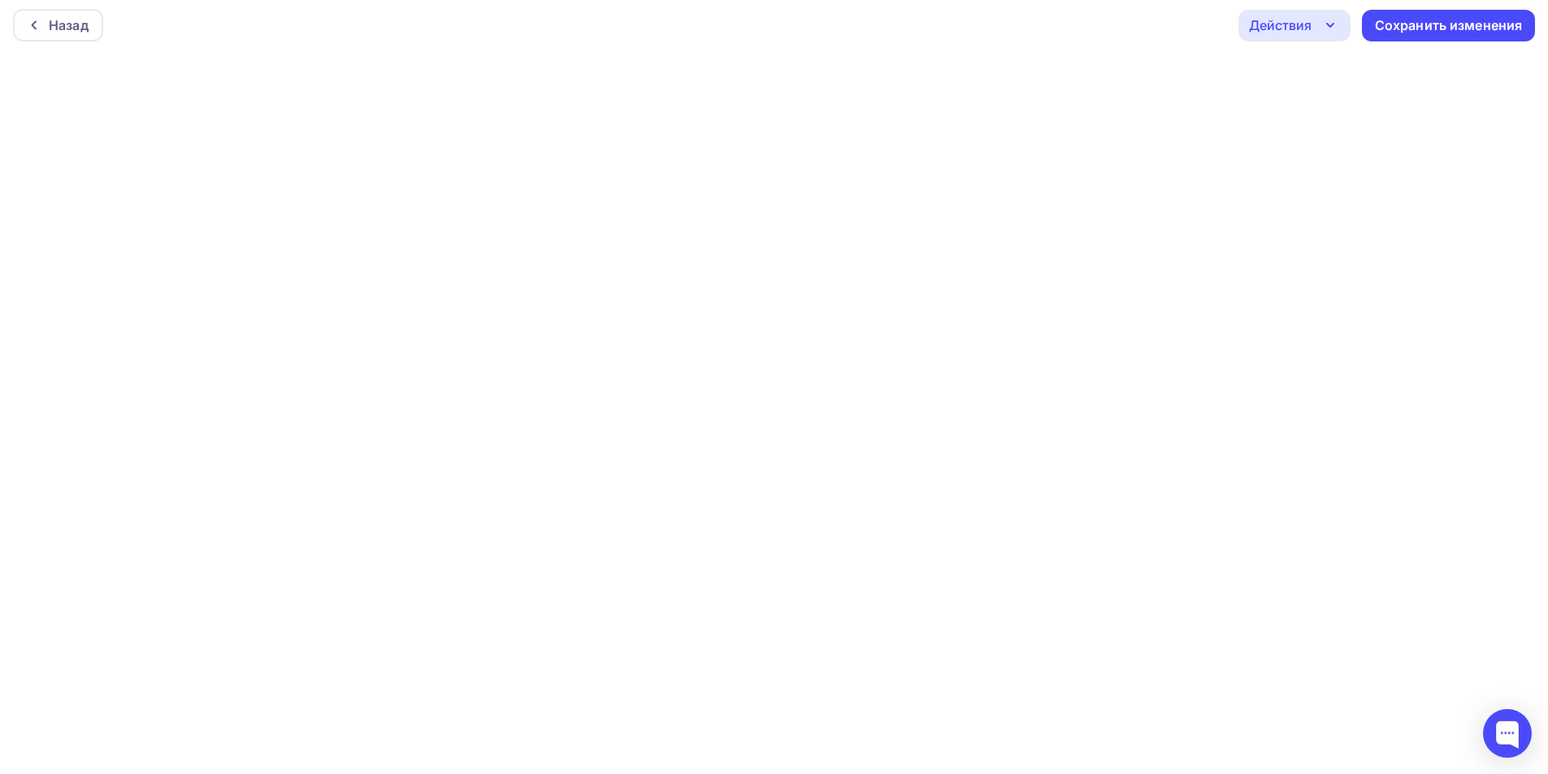
click at [1297, 33] on div "Действия" at bounding box center [1280, 25] width 63 height 20
click at [1311, 69] on div "Отправить тестовое письмо" at bounding box center [1382, 73] width 187 height 20
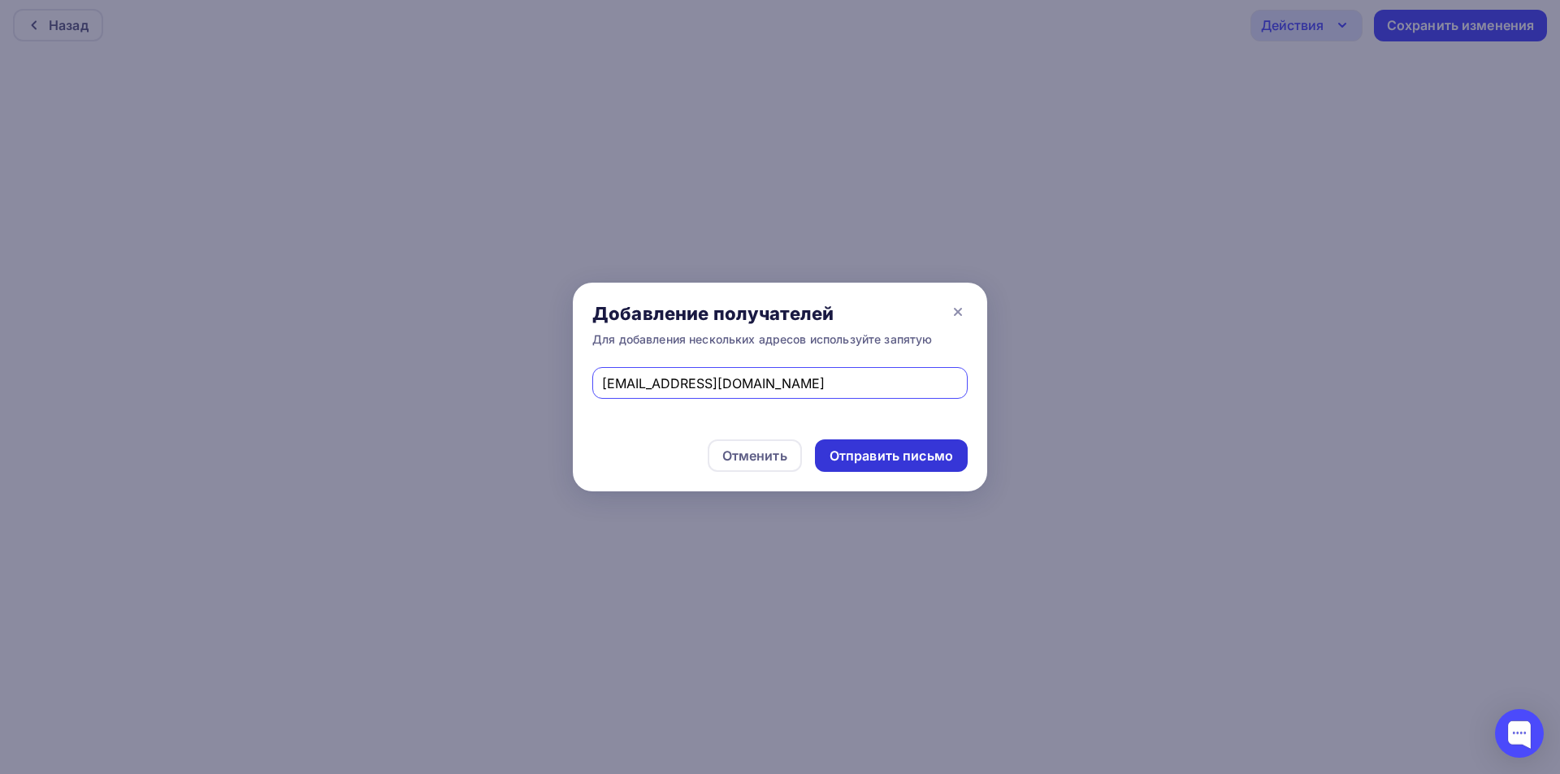
drag, startPoint x: 954, startPoint y: 460, endPoint x: 942, endPoint y: 461, distance: 12.2
click at [952, 461] on div "Отправить письмо" at bounding box center [891, 456] width 153 height 33
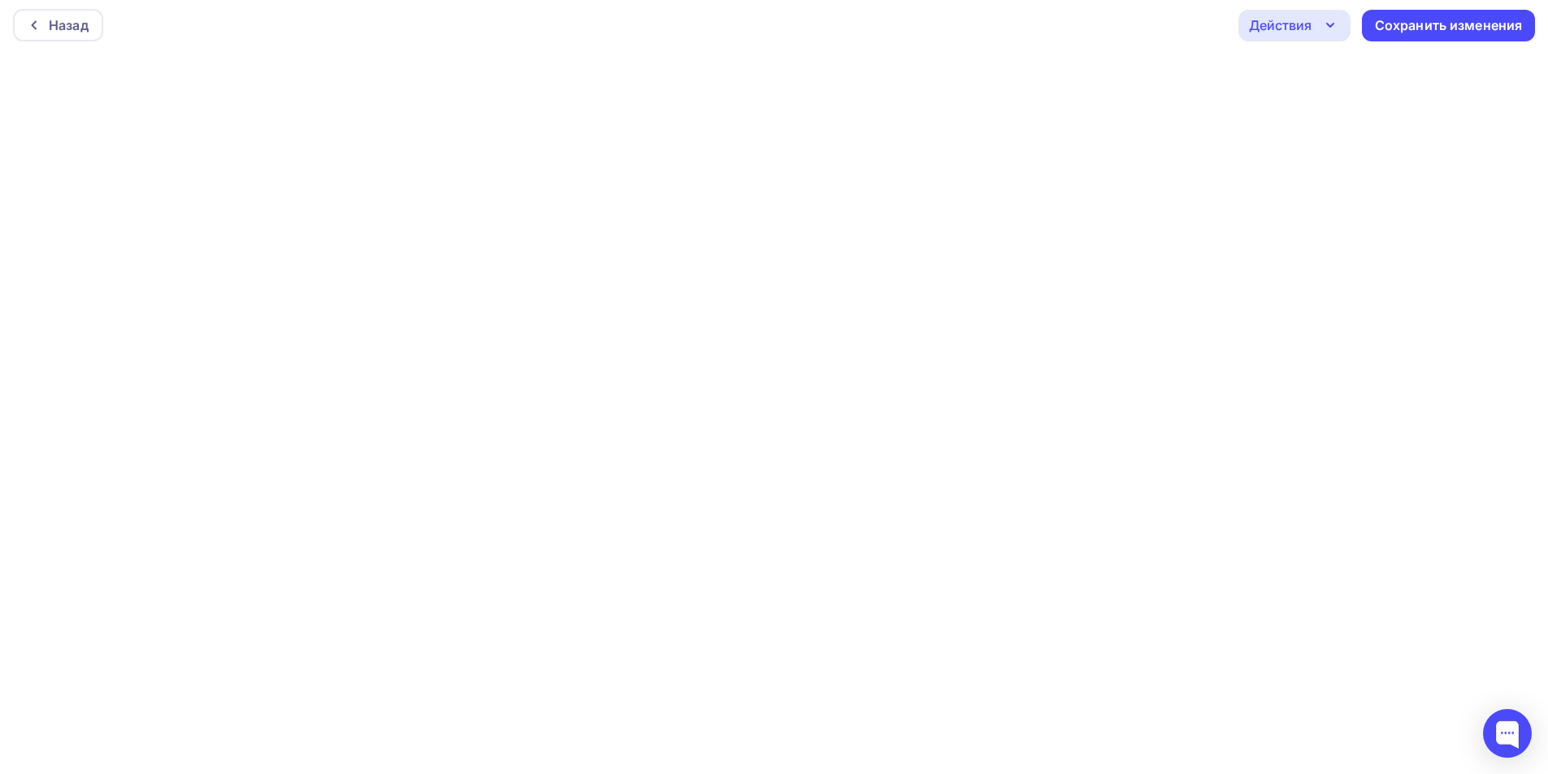
click at [1283, 38] on div "Действия" at bounding box center [1294, 26] width 112 height 32
click at [1290, 72] on div "Отправить тестовое письмо" at bounding box center [1382, 73] width 187 height 20
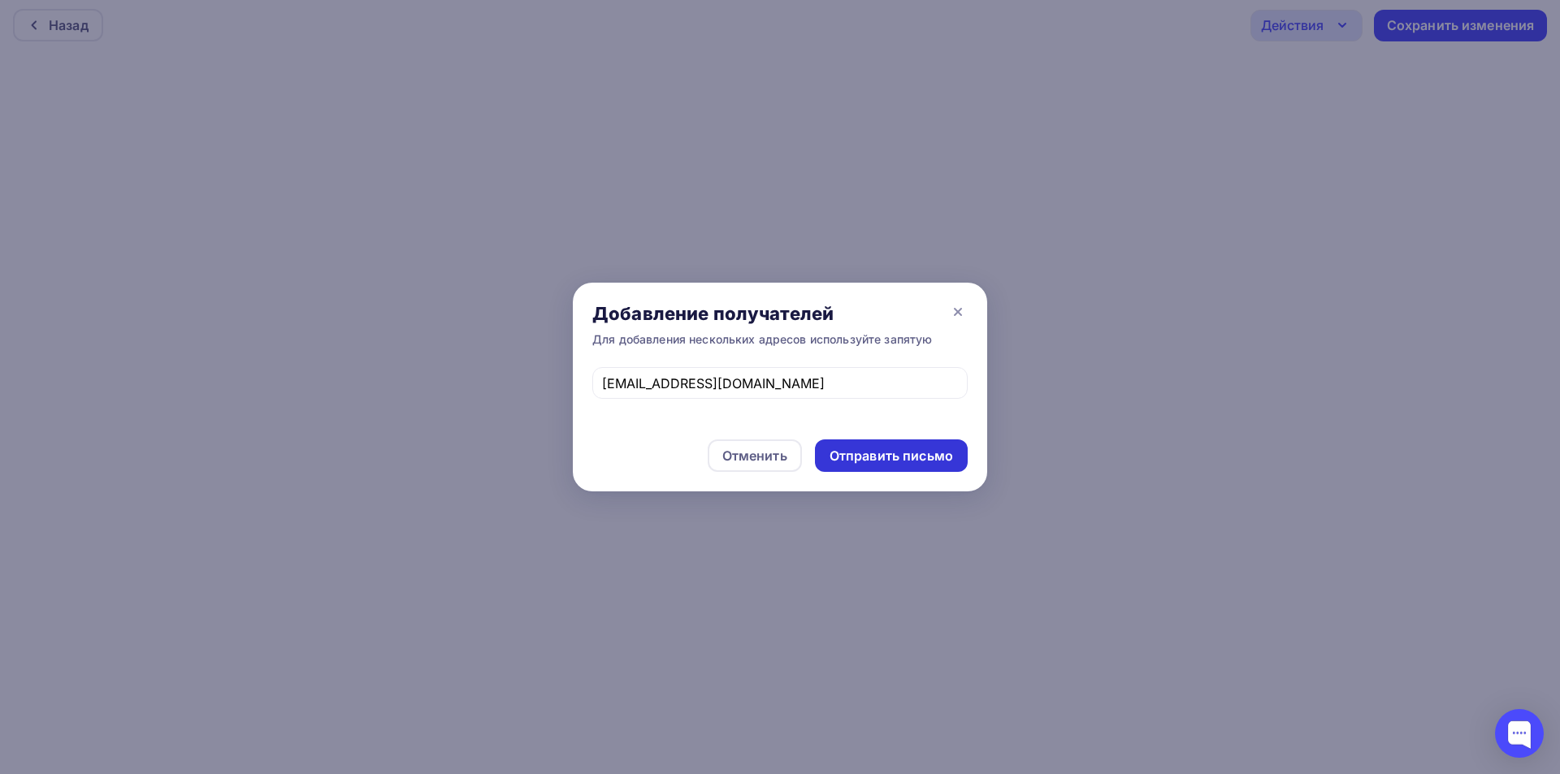
click at [875, 456] on div "Отправить письмо" at bounding box center [892, 456] width 124 height 19
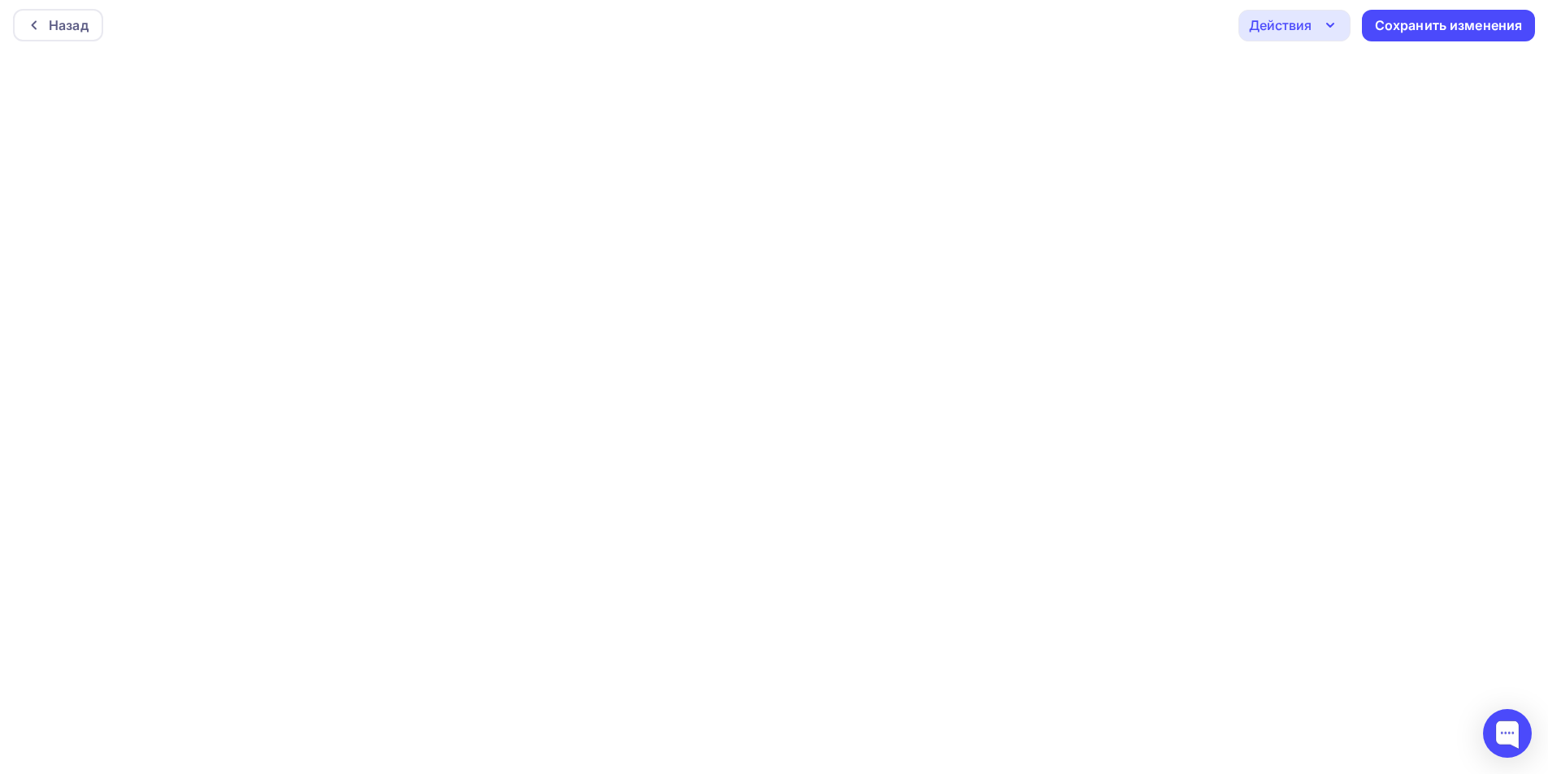
click at [1305, 31] on div "Действия" at bounding box center [1280, 25] width 63 height 20
click at [1321, 69] on div "Отправить тестовое письмо" at bounding box center [1382, 73] width 187 height 20
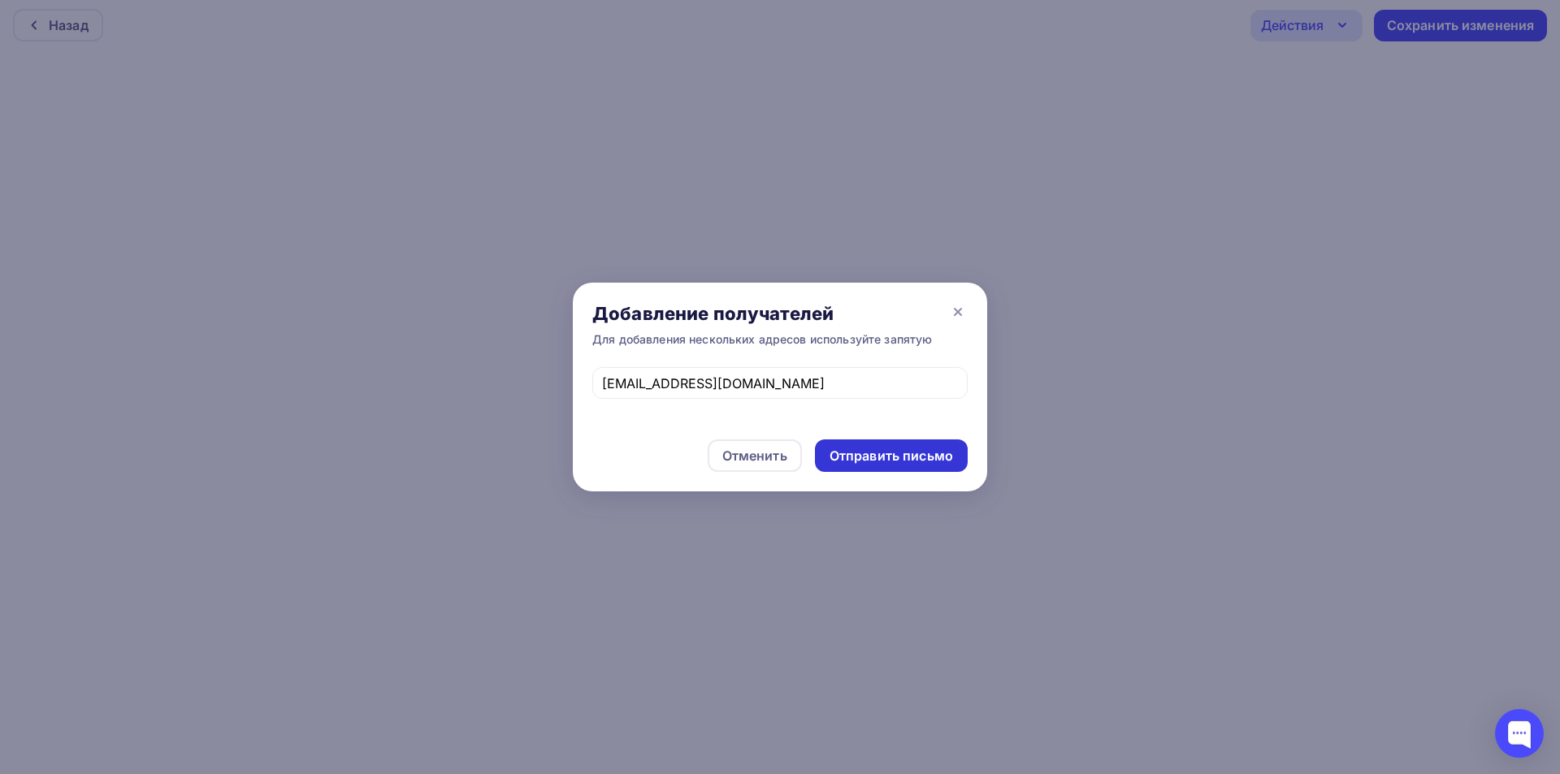
click at [918, 440] on div "Отправить письмо" at bounding box center [891, 456] width 153 height 33
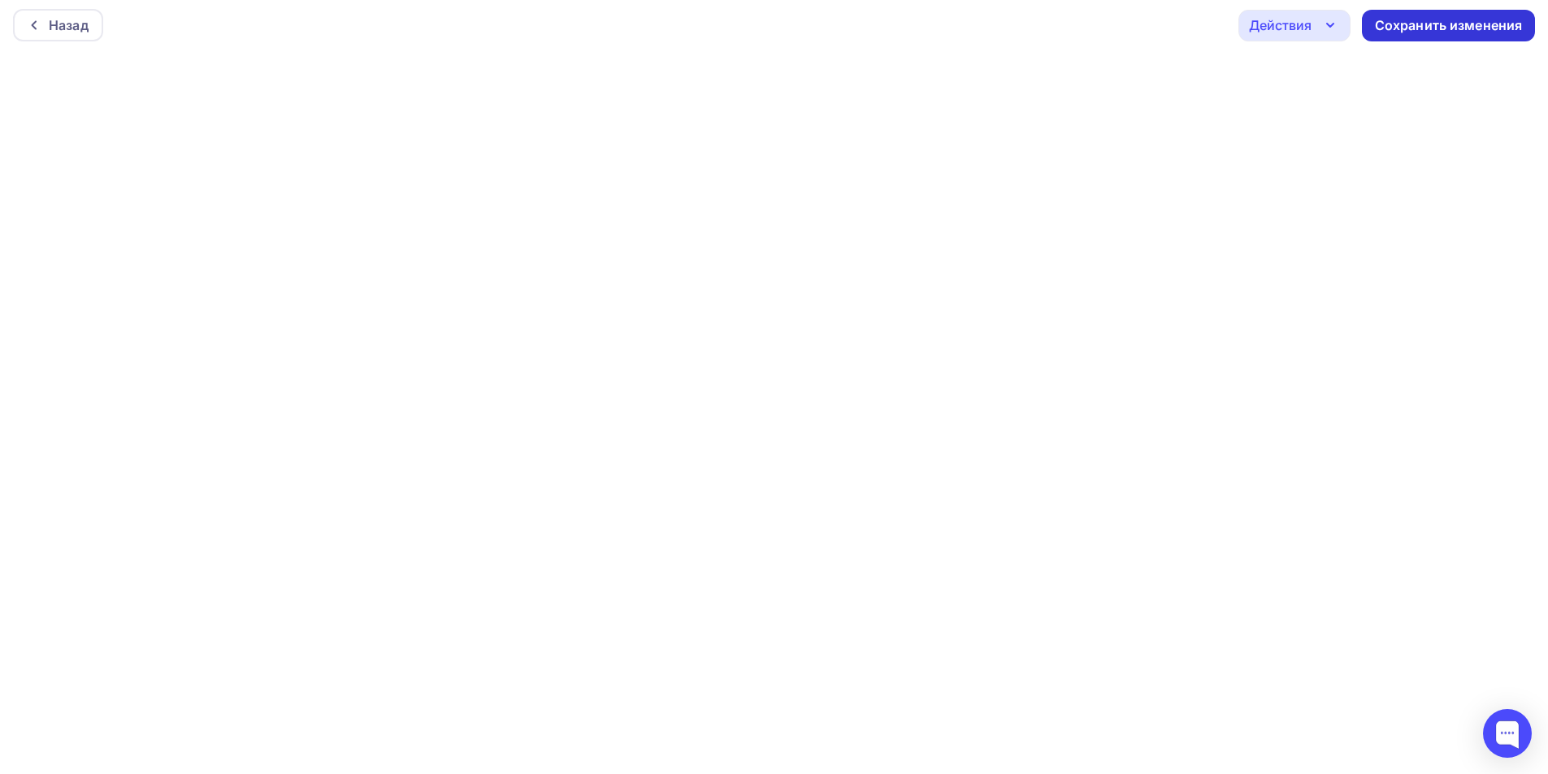
click at [1402, 20] on div "Сохранить изменения" at bounding box center [1449, 25] width 148 height 19
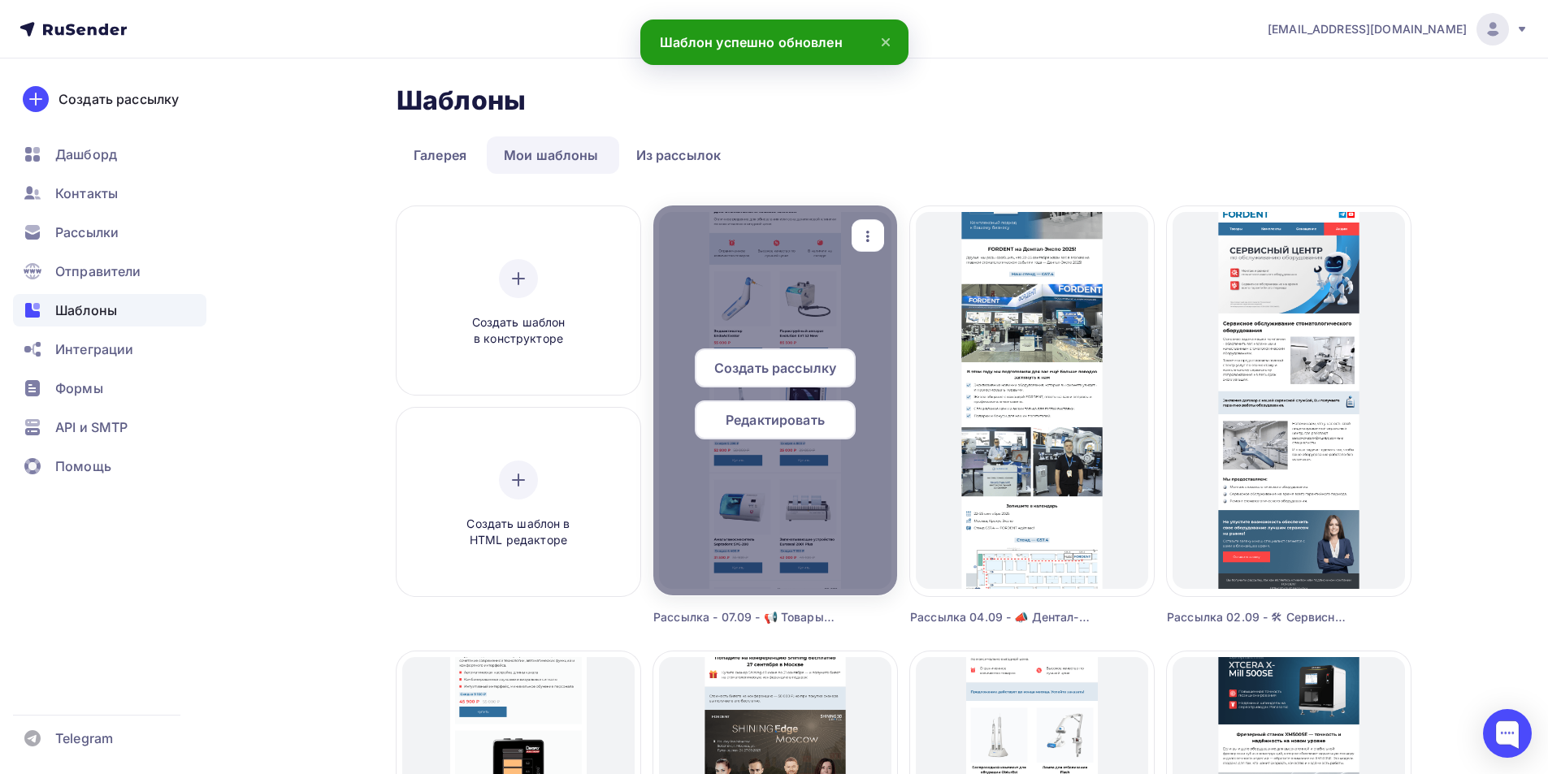
click at [796, 420] on span "Редактировать" at bounding box center [775, 420] width 99 height 20
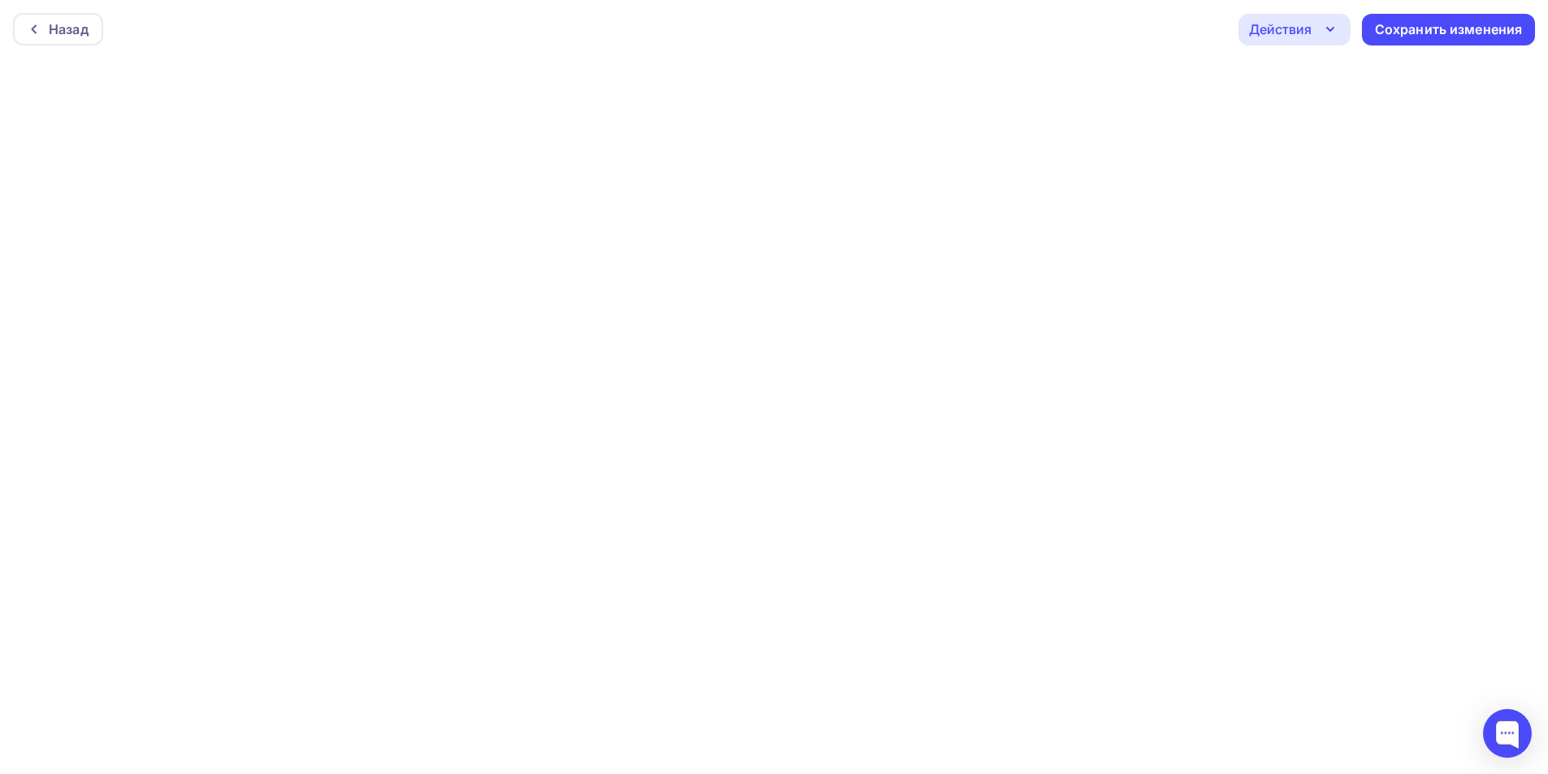
click at [1255, 30] on div "Действия" at bounding box center [1280, 30] width 63 height 20
click at [1322, 77] on div "Отправить тестовое письмо" at bounding box center [1382, 77] width 187 height 20
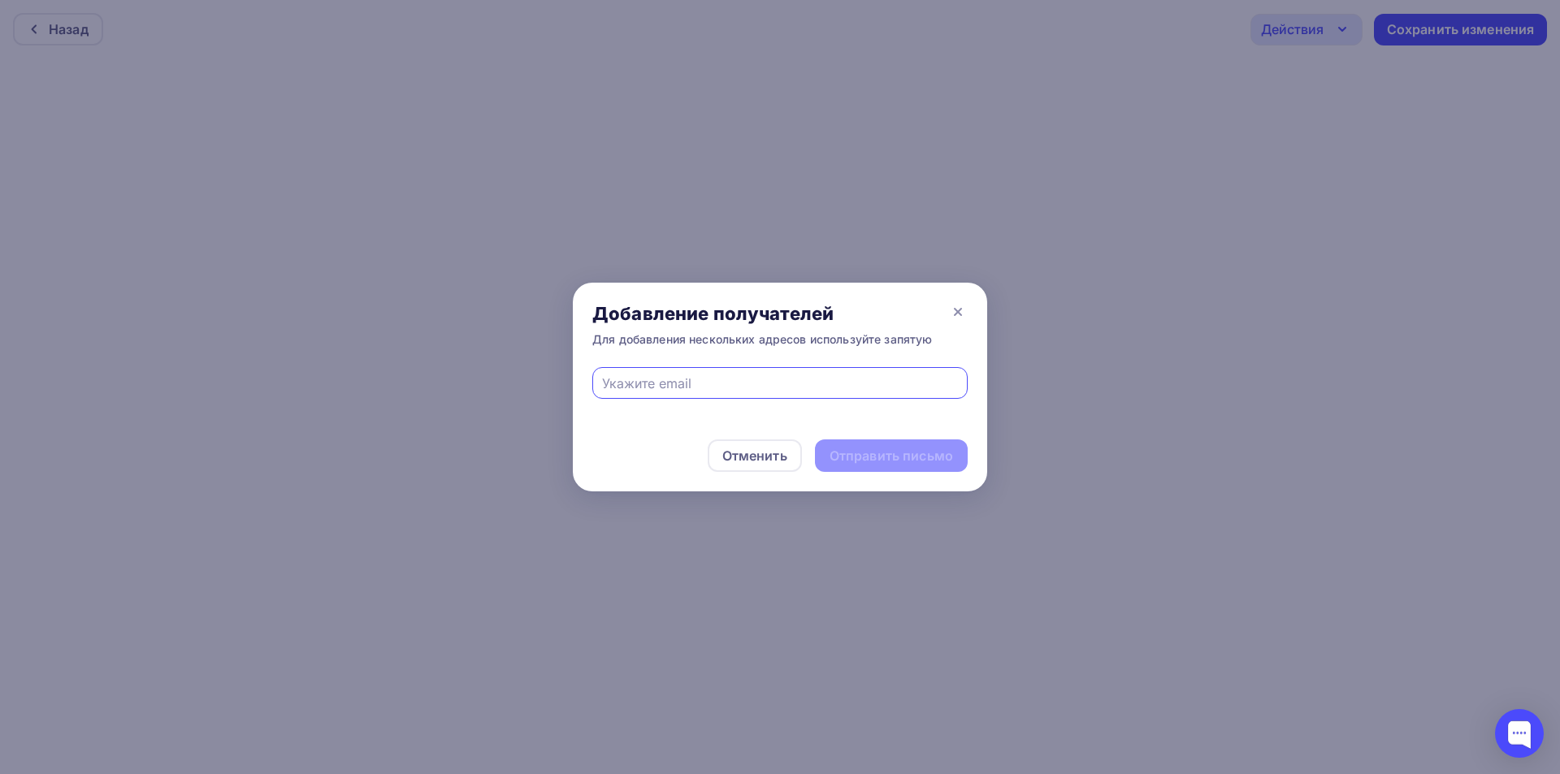
click at [792, 383] on input "text" at bounding box center [780, 384] width 357 height 20
type input "eskova.t.a@yandex.ru"
click at [874, 443] on div "Отправить письмо" at bounding box center [891, 456] width 153 height 33
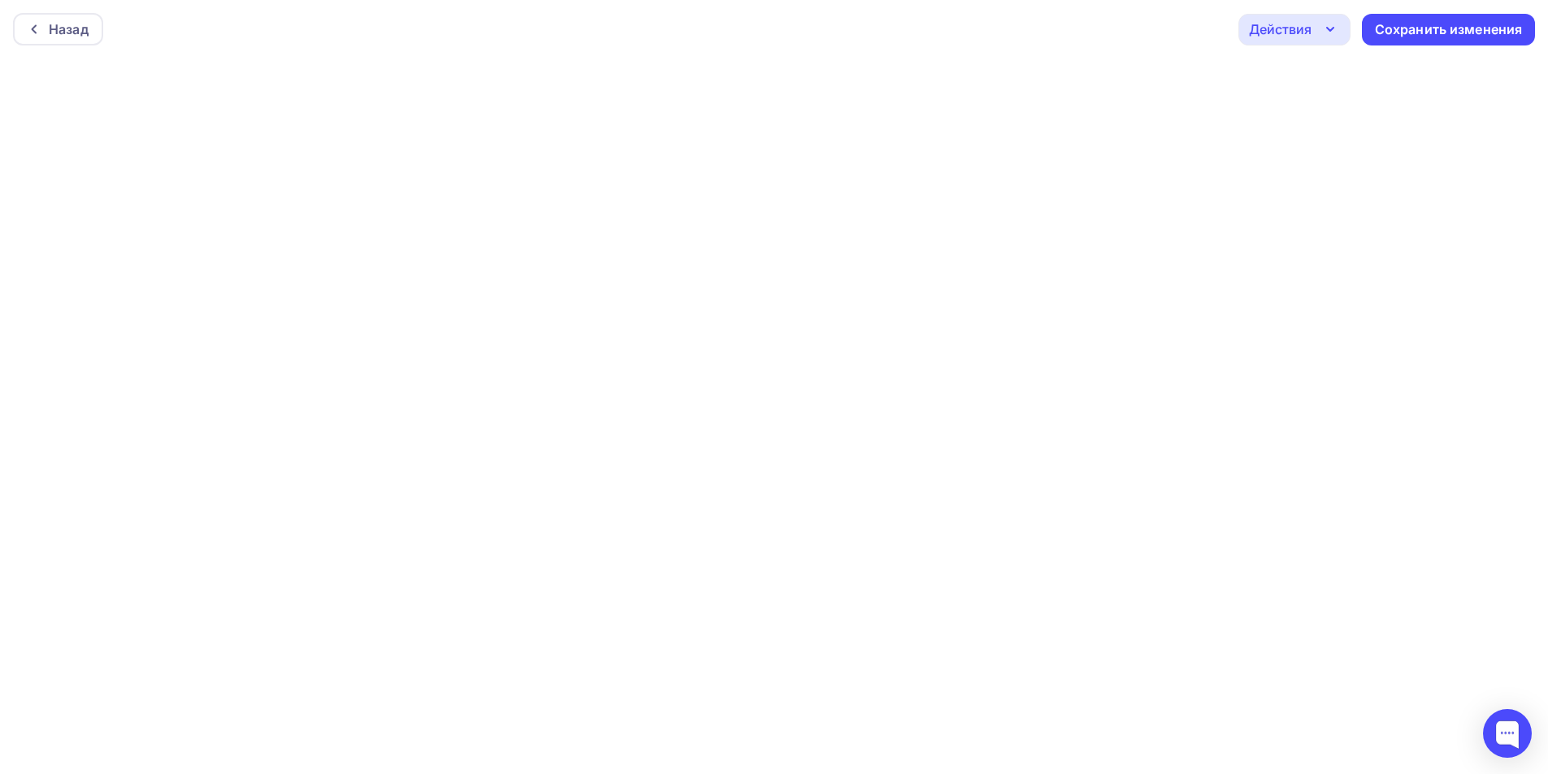
click at [1303, 28] on div "Действия" at bounding box center [1280, 30] width 63 height 20
click at [1318, 77] on div "Отправить тестовое письмо" at bounding box center [1382, 77] width 187 height 20
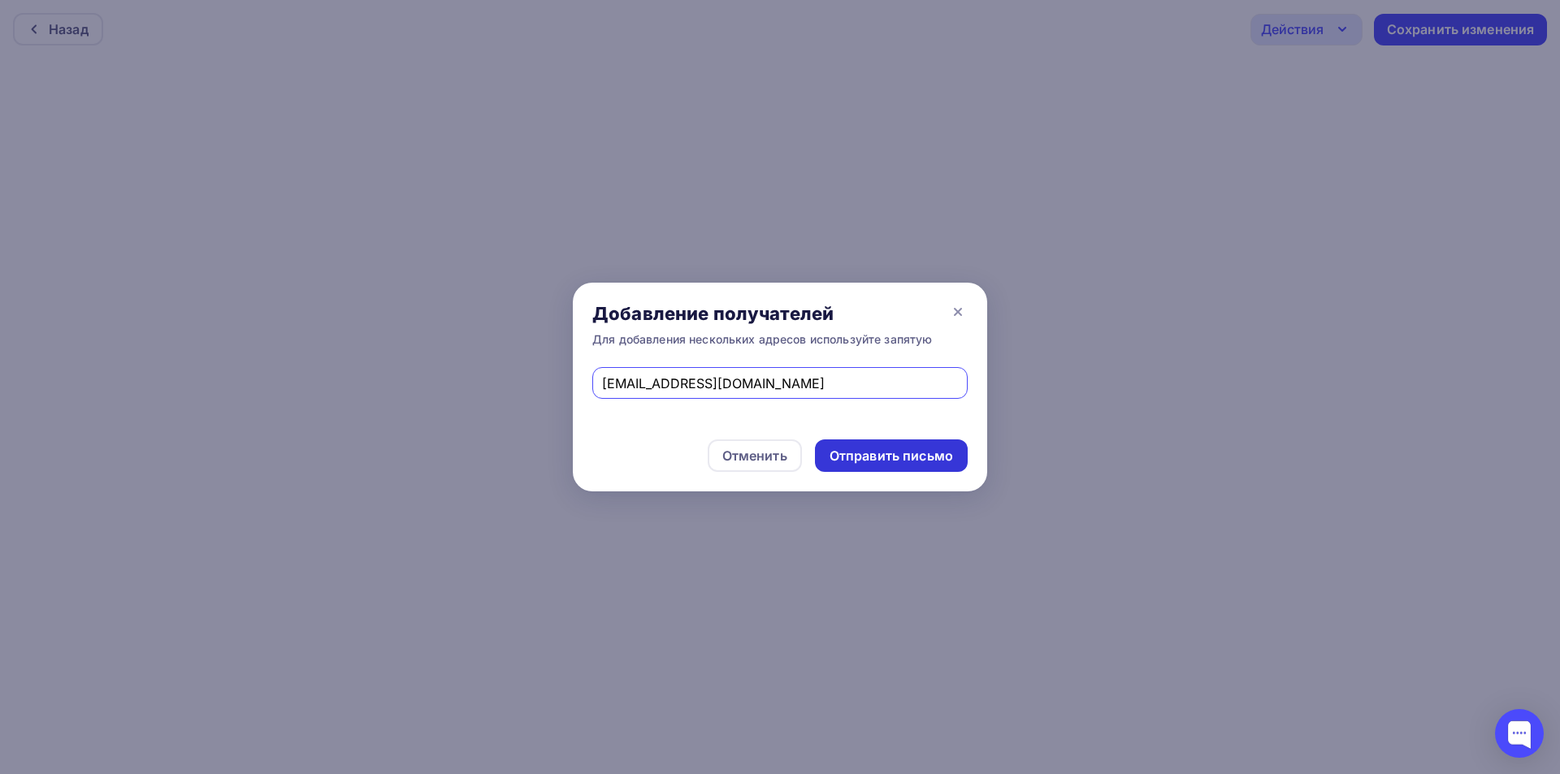
click at [875, 453] on div "Отправить письмо" at bounding box center [892, 456] width 124 height 19
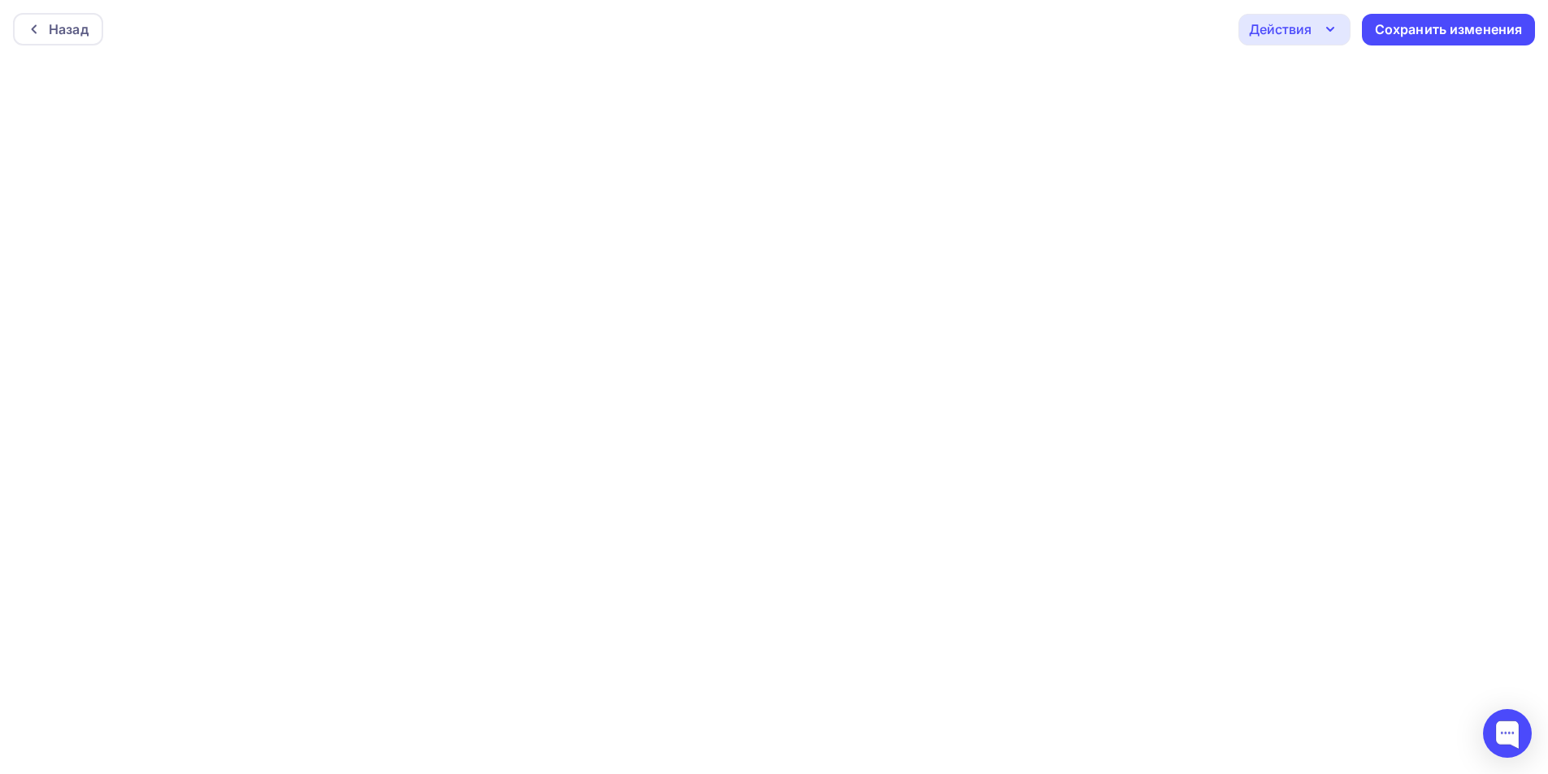
drag, startPoint x: 1293, startPoint y: 33, endPoint x: 1304, endPoint y: 81, distance: 50.1
click at [1291, 32] on div "Действия" at bounding box center [1280, 30] width 63 height 20
click at [1293, 68] on div "Отправить тестовое письмо" at bounding box center [1382, 77] width 187 height 20
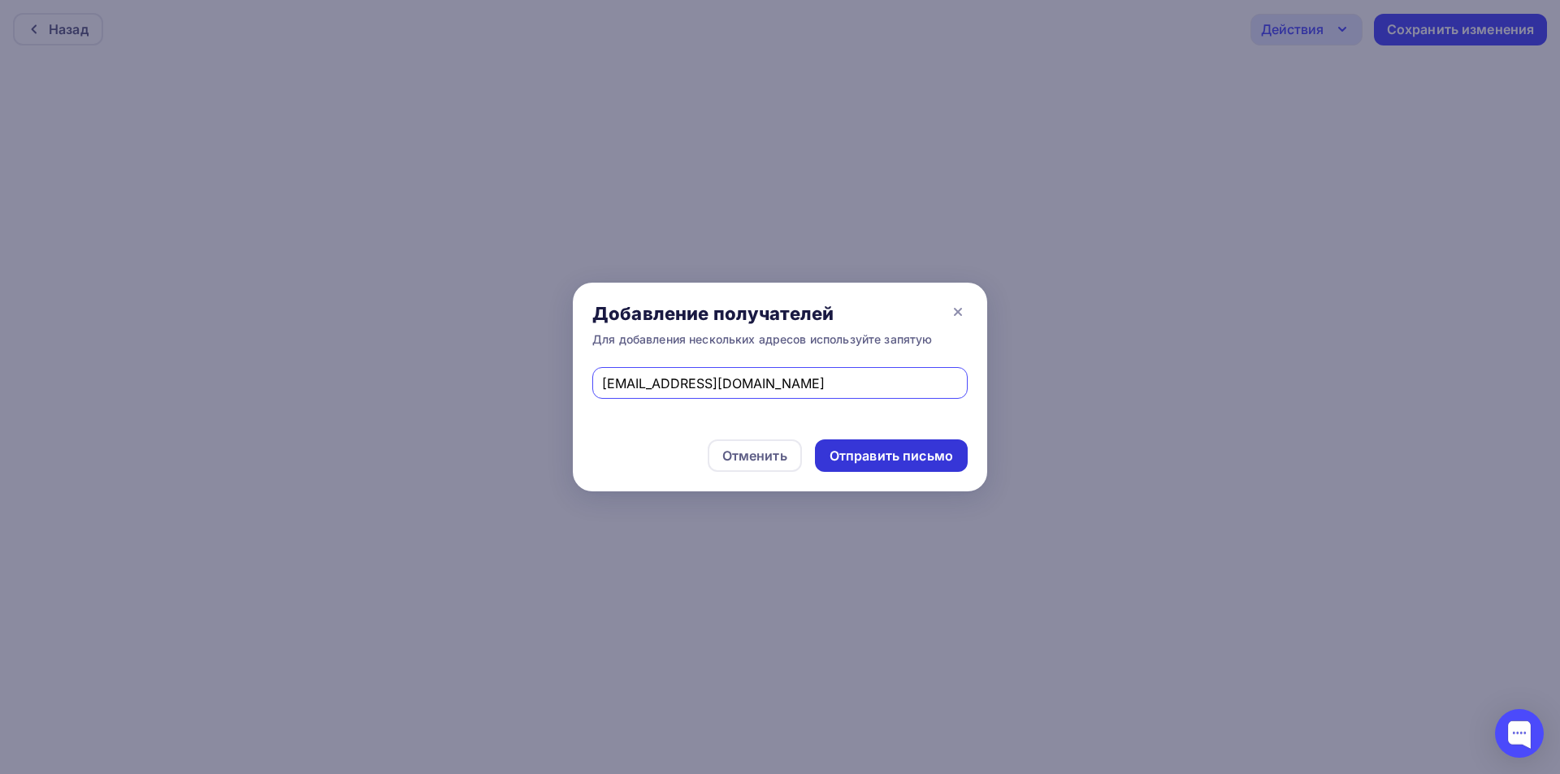
drag, startPoint x: 928, startPoint y: 453, endPoint x: 913, endPoint y: 438, distance: 21.3
click at [927, 453] on div "Отправить письмо" at bounding box center [892, 456] width 124 height 19
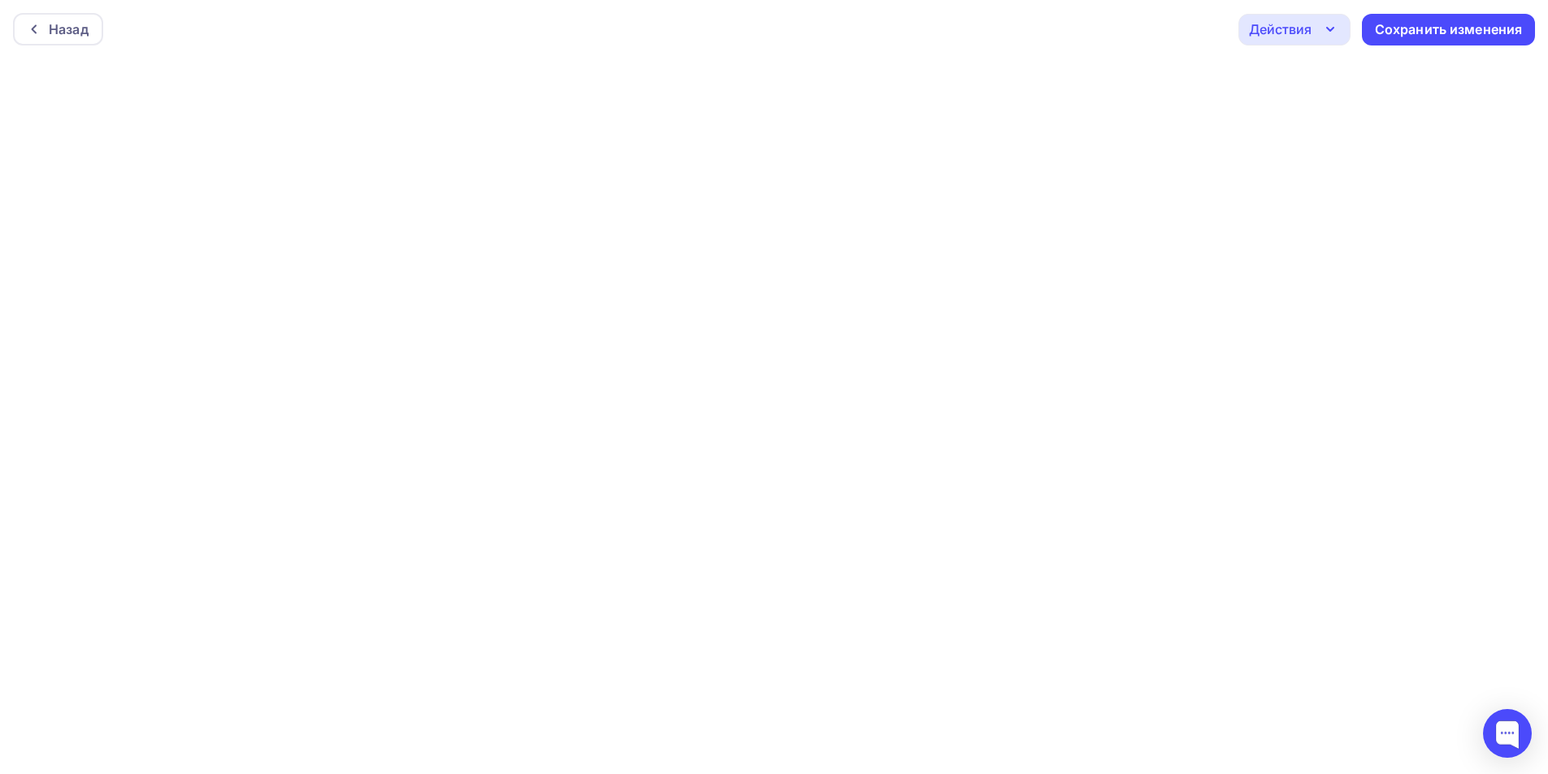
click at [1293, 20] on div "Действия" at bounding box center [1280, 30] width 63 height 20
click at [1302, 69] on div "Отправить тестовое письмо" at bounding box center [1382, 77] width 187 height 20
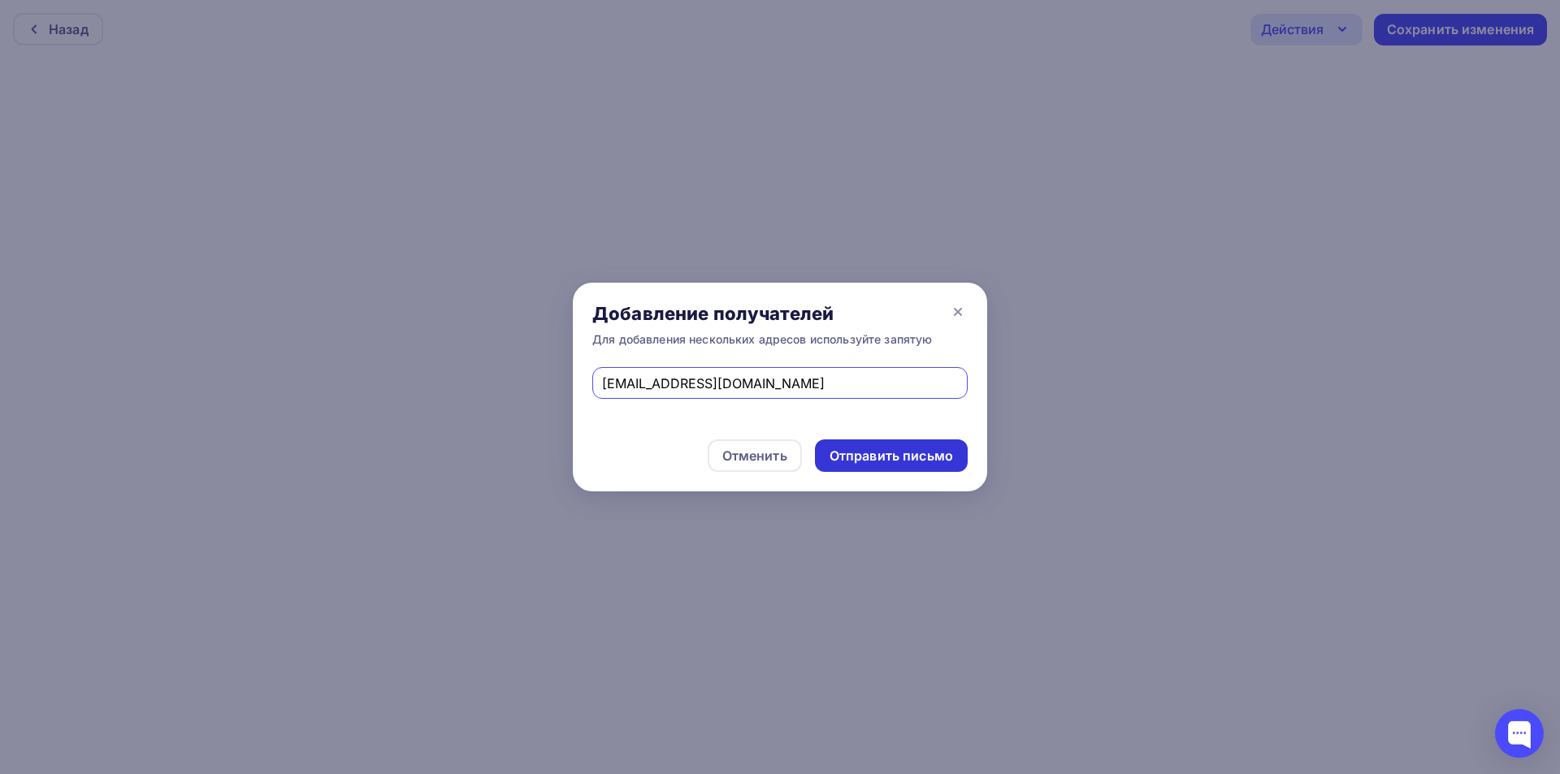
click at [888, 447] on div "Отправить письмо" at bounding box center [892, 456] width 124 height 19
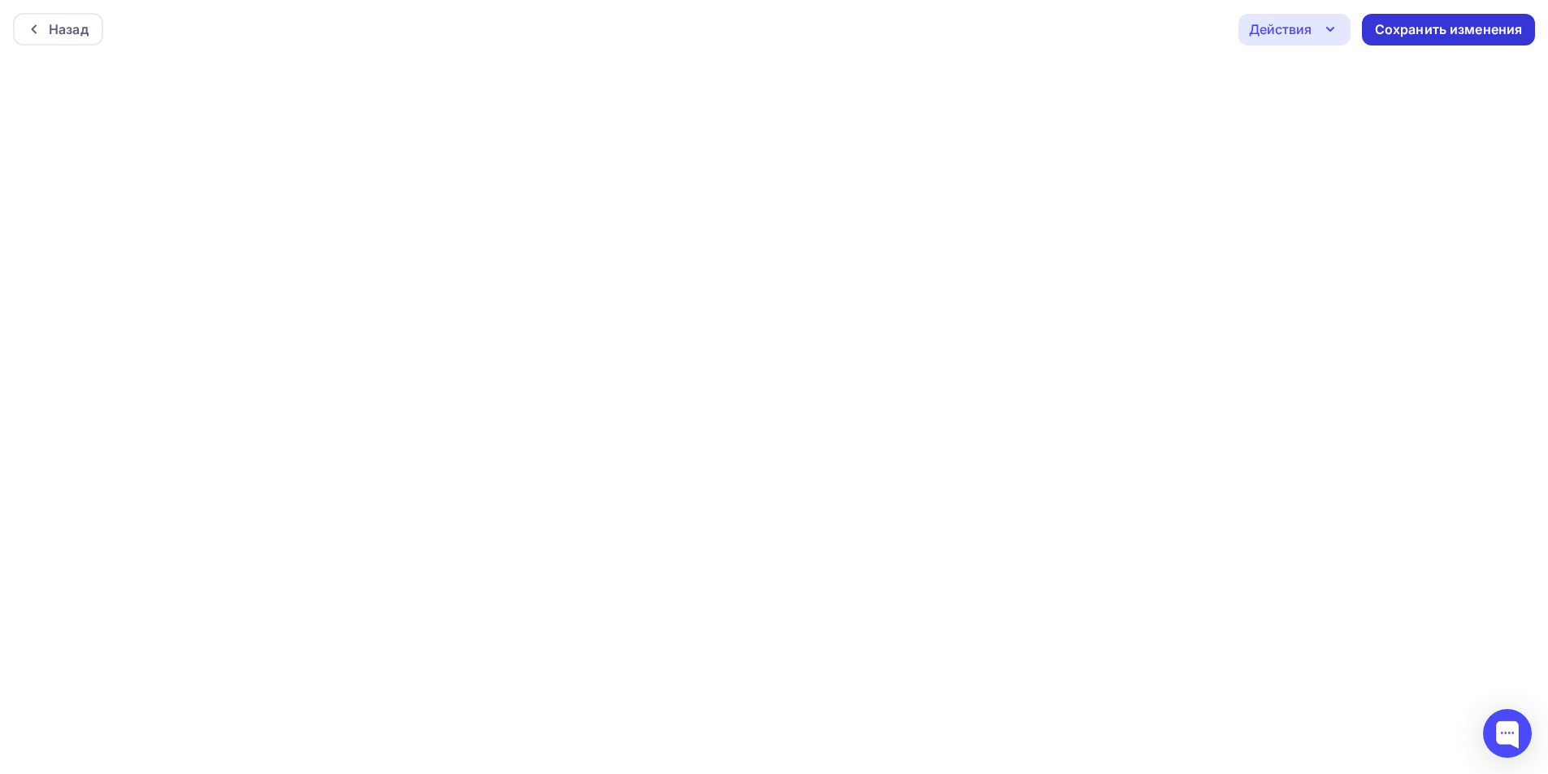
click at [1399, 33] on div "Сохранить изменения" at bounding box center [1449, 29] width 148 height 19
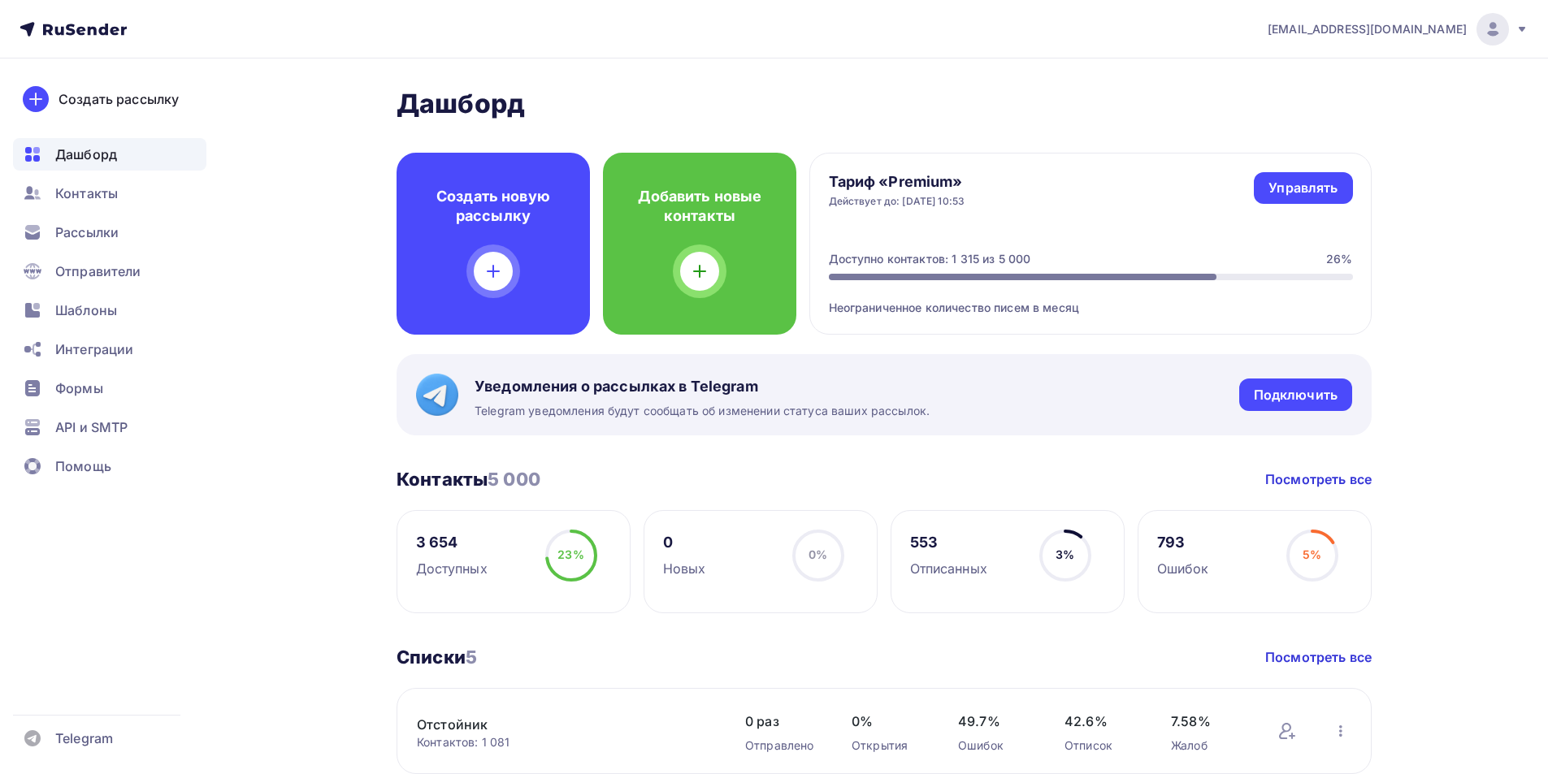
click at [89, 312] on span "Шаблоны" at bounding box center [86, 311] width 62 height 20
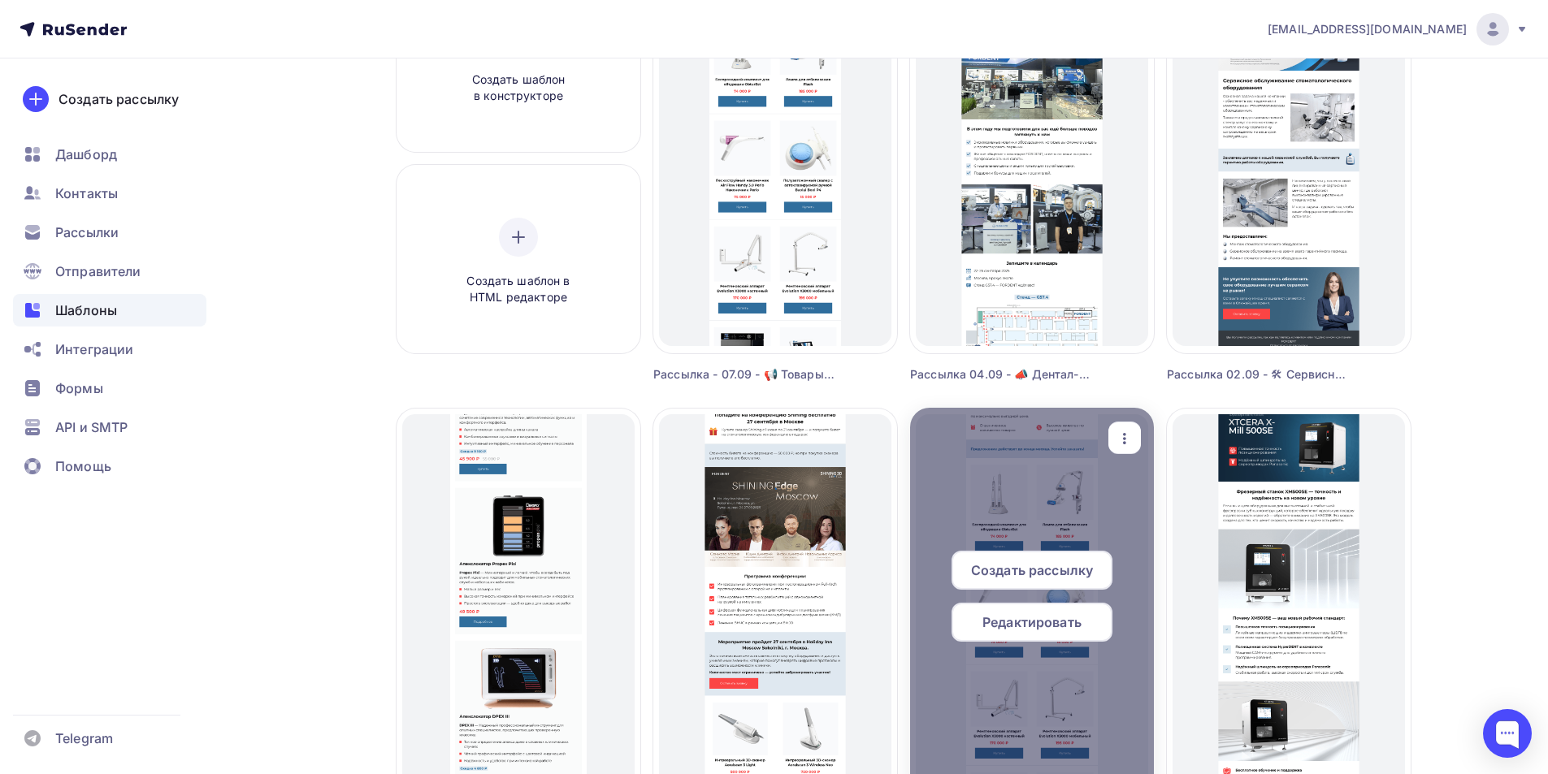
scroll to position [244, 0]
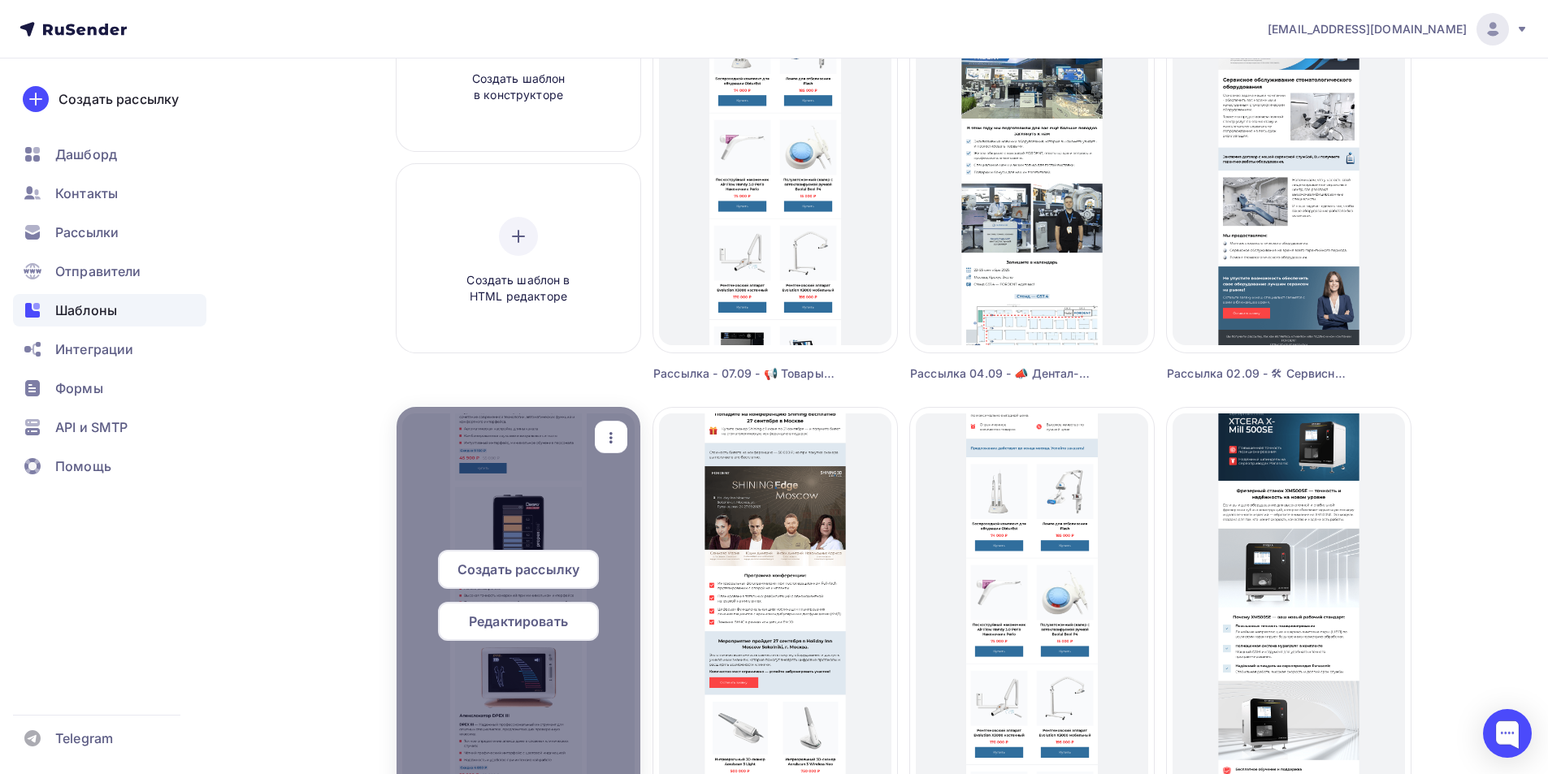
click at [541, 623] on span "Редактировать" at bounding box center [518, 622] width 99 height 20
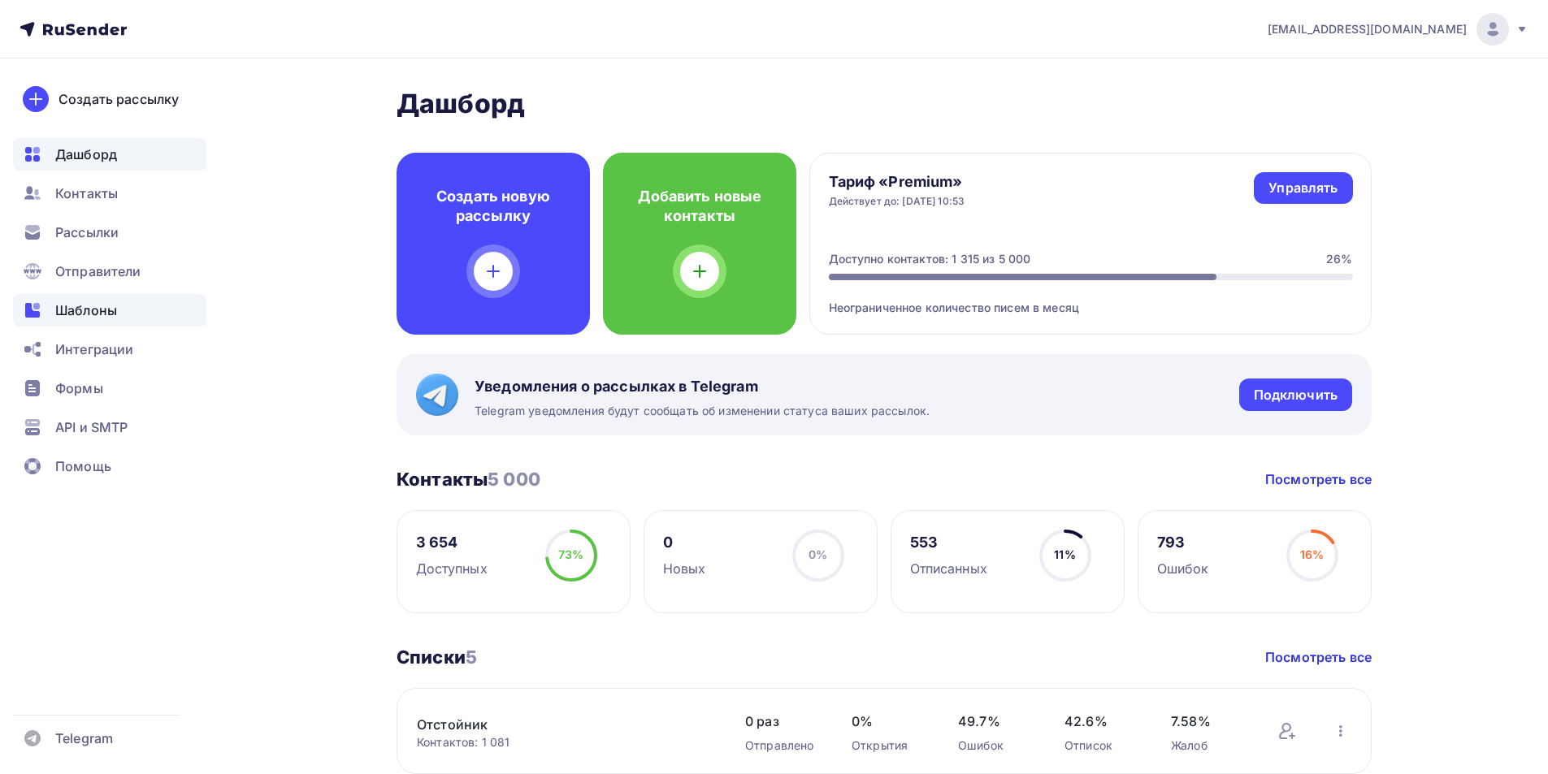
click at [72, 317] on span "Шаблоны" at bounding box center [86, 311] width 62 height 20
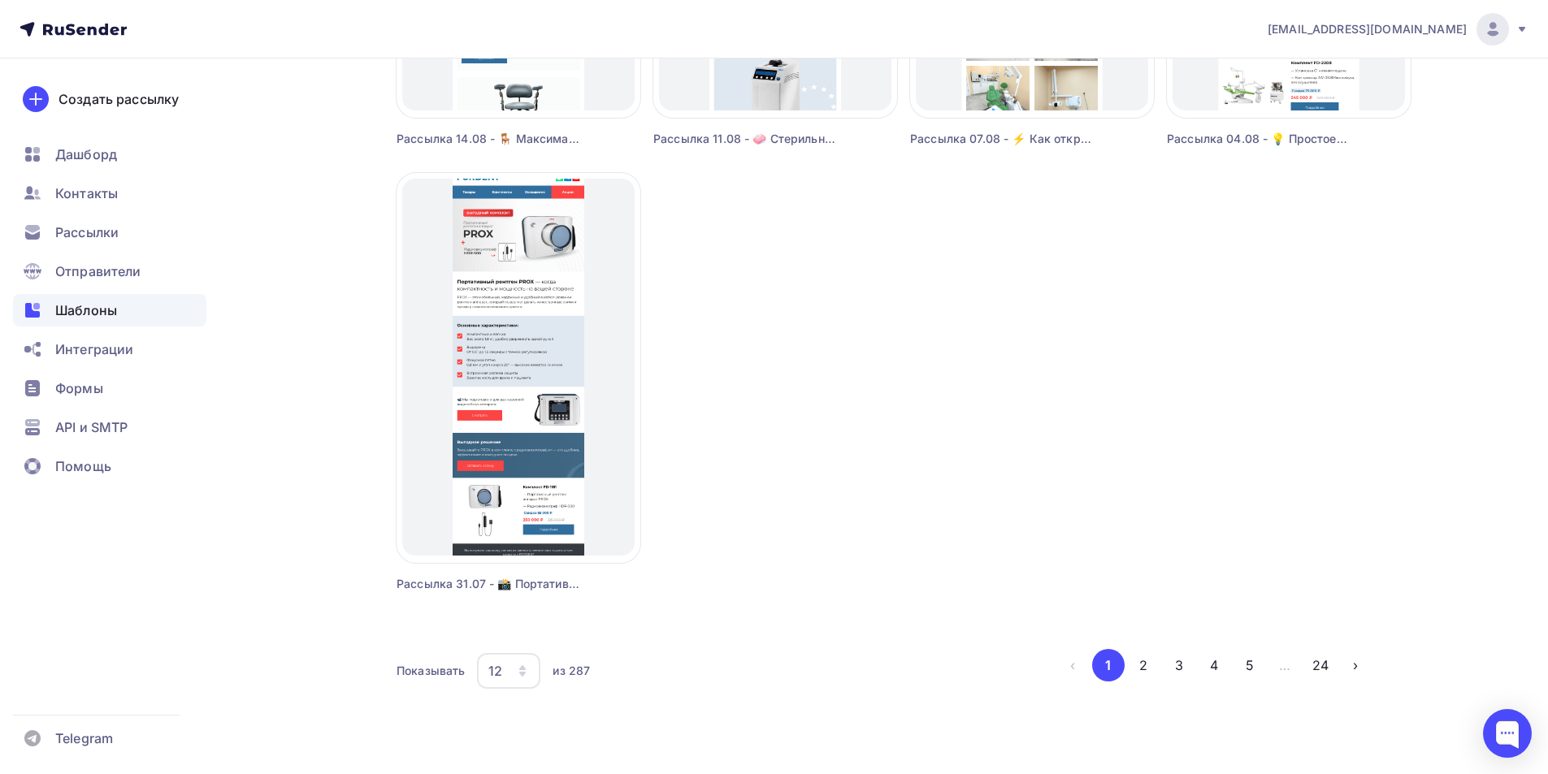
scroll to position [1370, 0]
click at [1147, 664] on button "2" at bounding box center [1143, 664] width 33 height 33
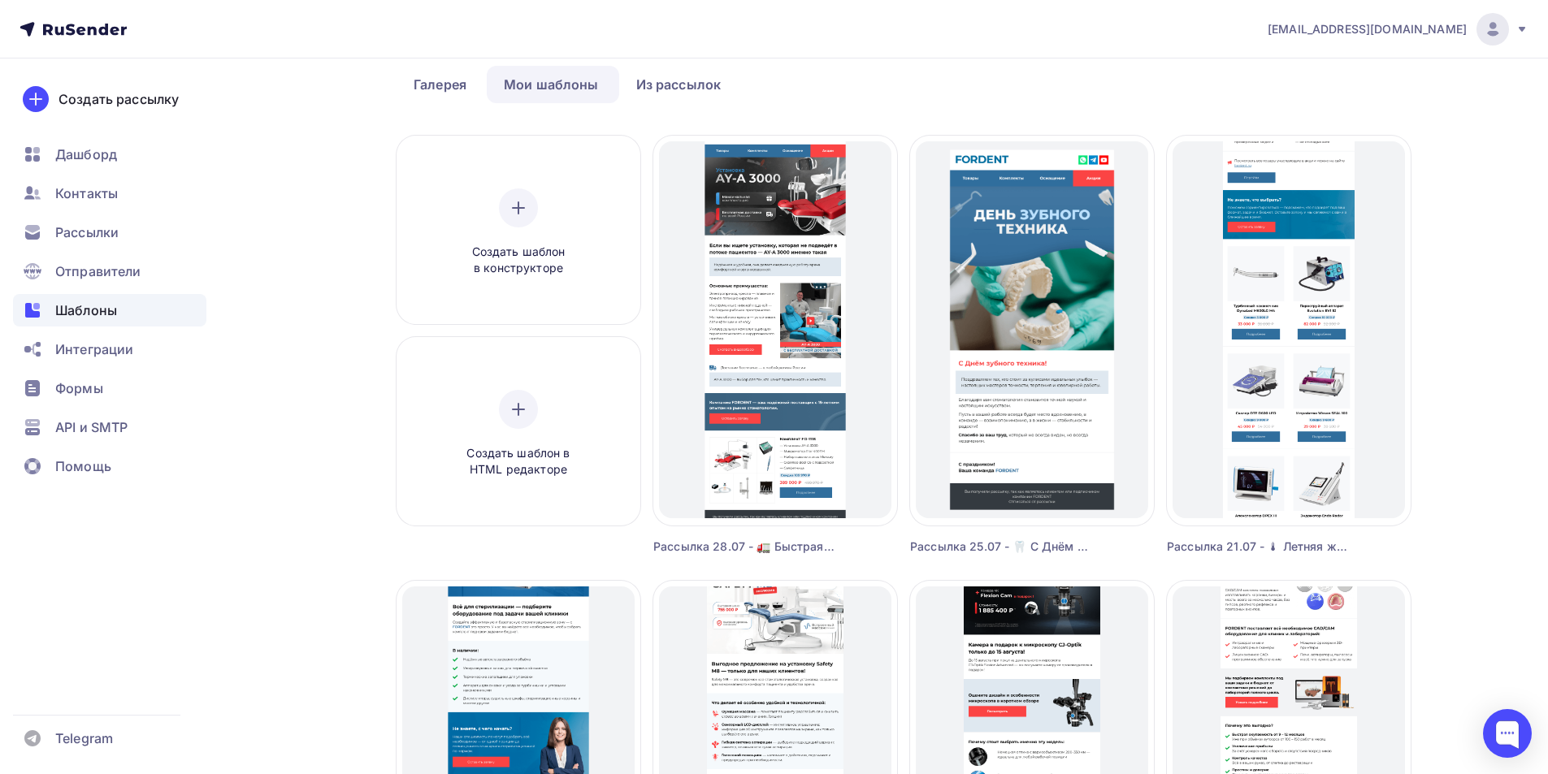
scroll to position [70, 0]
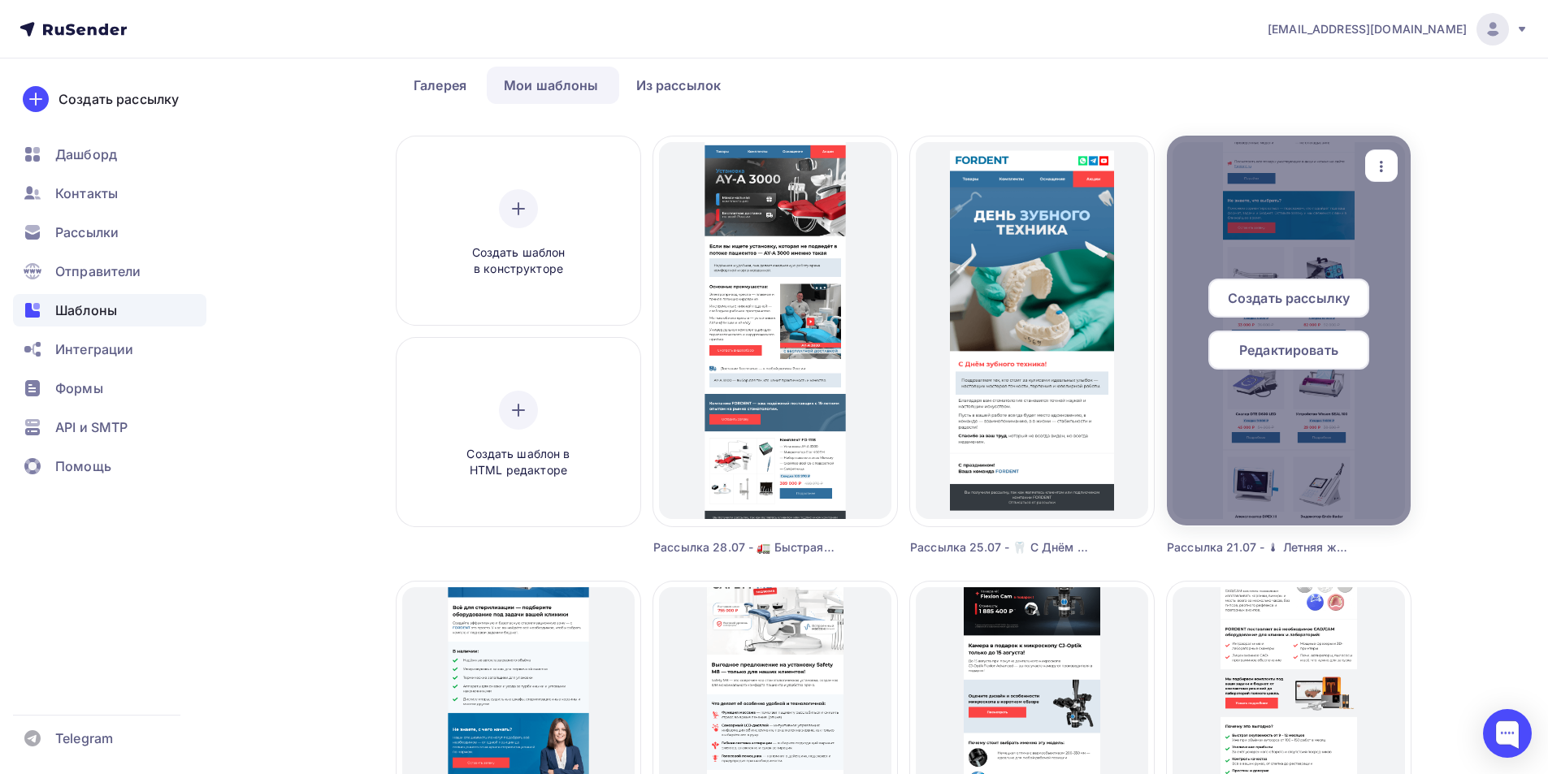
click at [1276, 349] on span "Редактировать" at bounding box center [1288, 350] width 99 height 20
